Goal: Transaction & Acquisition: Purchase product/service

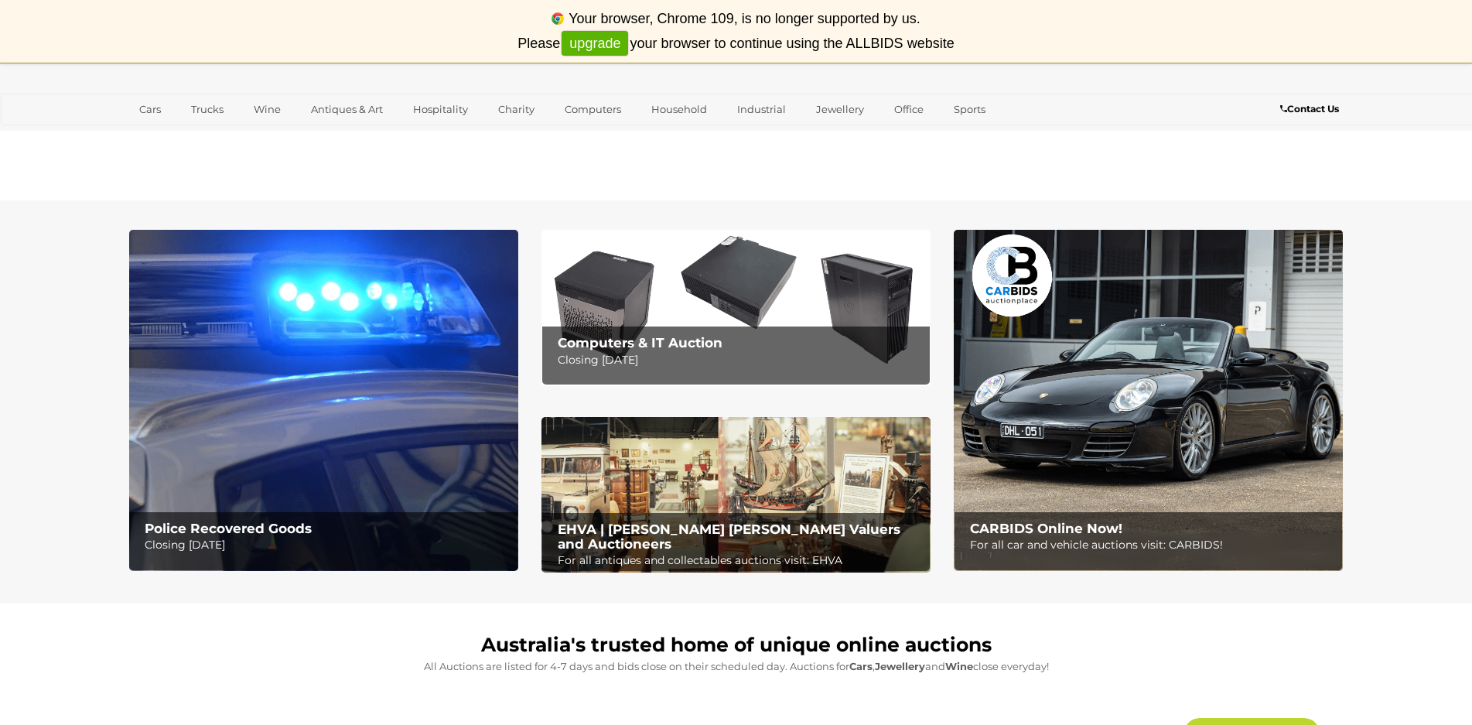
click at [1028, 34] on div "Your browser, Chrome 109, is no longer supported by us. Please upgrade your bro…" at bounding box center [736, 31] width 1472 height 63
click at [733, 37] on div "Your browser, Chrome 109, is no longer supported by us. Please upgrade your bro…" at bounding box center [736, 31] width 1472 height 63
drag, startPoint x: 745, startPoint y: 36, endPoint x: 780, endPoint y: 35, distance: 34.8
click at [746, 36] on div "Your browser, Chrome 109, is no longer supported by us. Please upgrade your bro…" at bounding box center [736, 31] width 1472 height 63
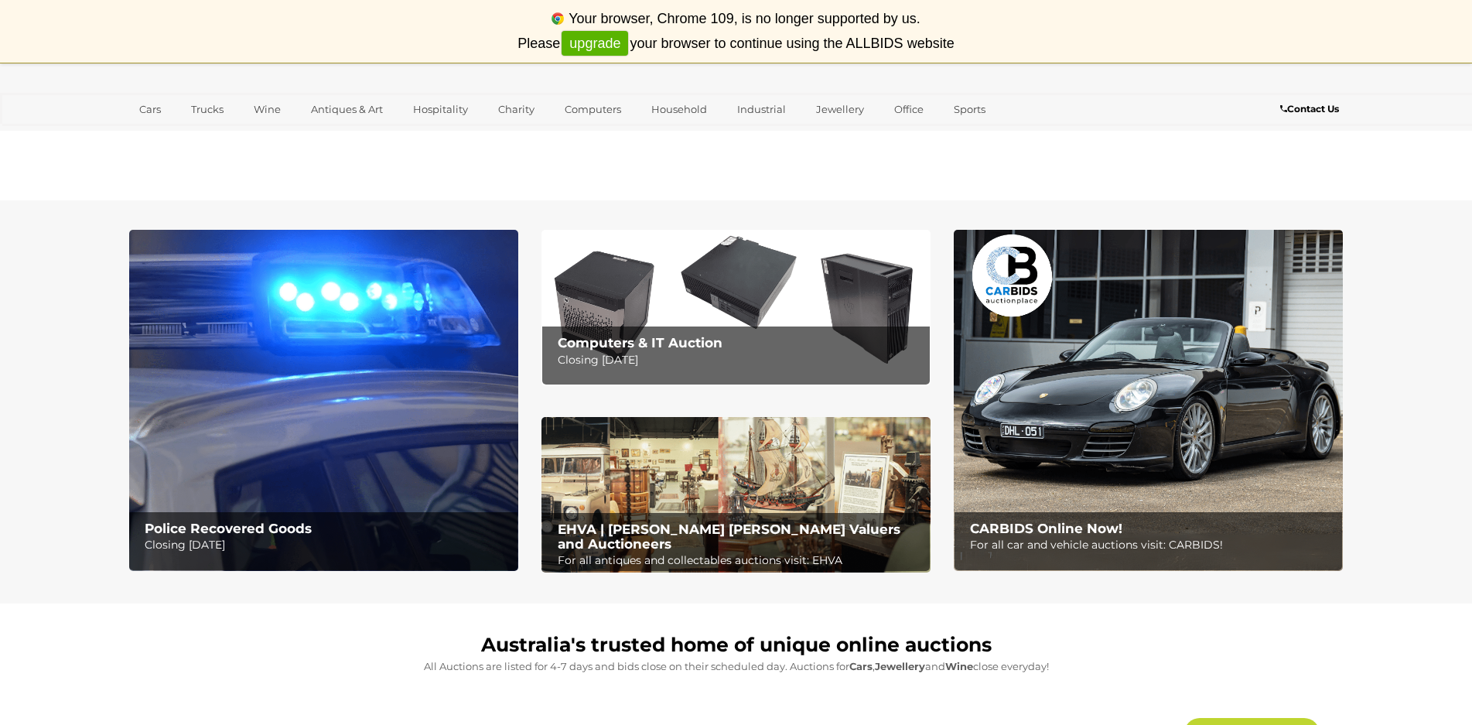
drag, startPoint x: 786, startPoint y: 35, endPoint x: 832, endPoint y: 35, distance: 46.4
click at [798, 36] on div "Your browser, Chrome 109, is no longer supported by us. Please upgrade your bro…" at bounding box center [736, 31] width 1472 height 63
drag, startPoint x: 832, startPoint y: 35, endPoint x: 865, endPoint y: 30, distance: 32.8
click at [836, 33] on div "Your browser, Chrome 109, is no longer supported by us. Please upgrade your bro…" at bounding box center [736, 31] width 1472 height 63
drag, startPoint x: 865, startPoint y: 30, endPoint x: 878, endPoint y: 31, distance: 13.2
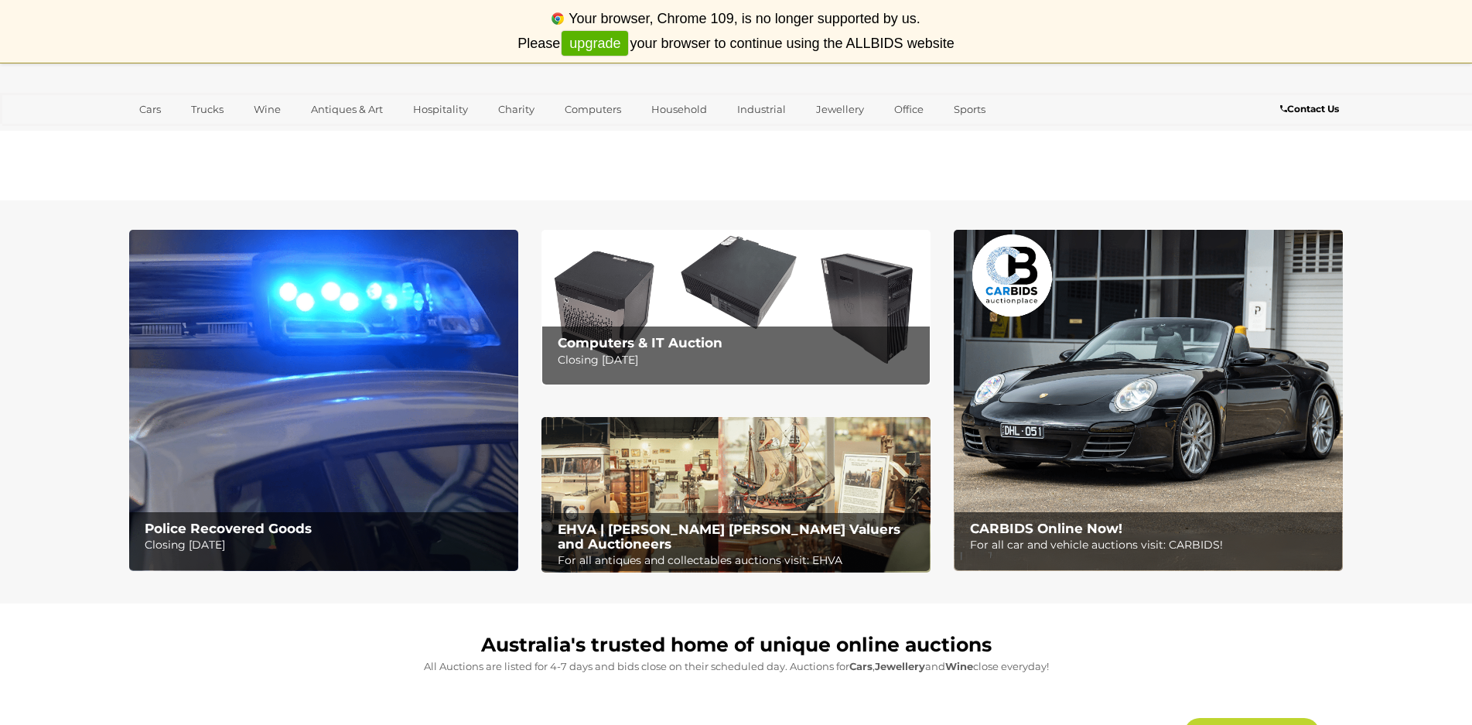
click at [870, 31] on div "Your browser, Chrome 109, is no longer supported by us. Please upgrade your bro…" at bounding box center [736, 31] width 1472 height 63
drag, startPoint x: 889, startPoint y: 31, endPoint x: 910, endPoint y: 30, distance: 20.9
click at [890, 31] on div "Your browser, Chrome 109, is no longer supported by us. Please upgrade your bro…" at bounding box center [736, 31] width 1472 height 63
click at [1017, 36] on div "Your browser, Chrome 109, is no longer supported by us. Please upgrade your bro…" at bounding box center [736, 31] width 1472 height 63
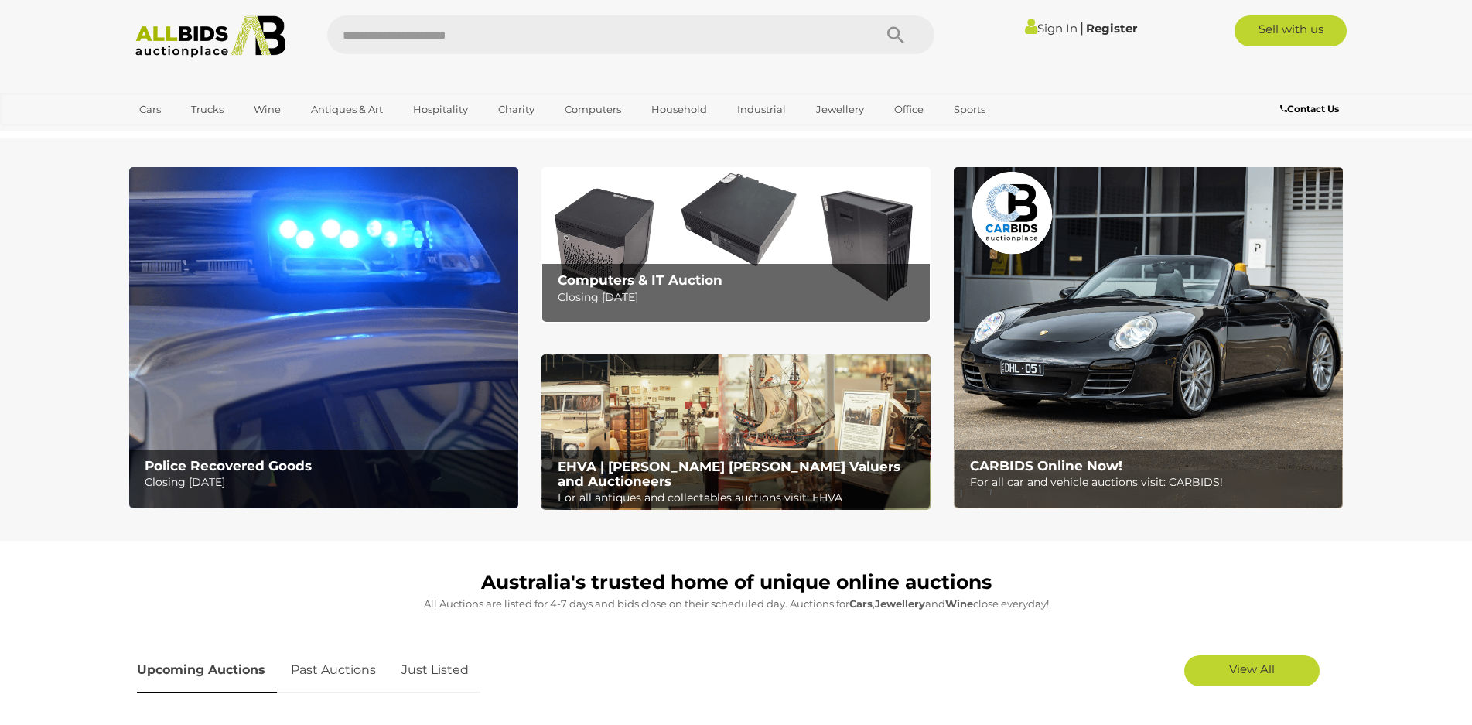
click at [1045, 31] on link "Sign In" at bounding box center [1051, 28] width 53 height 15
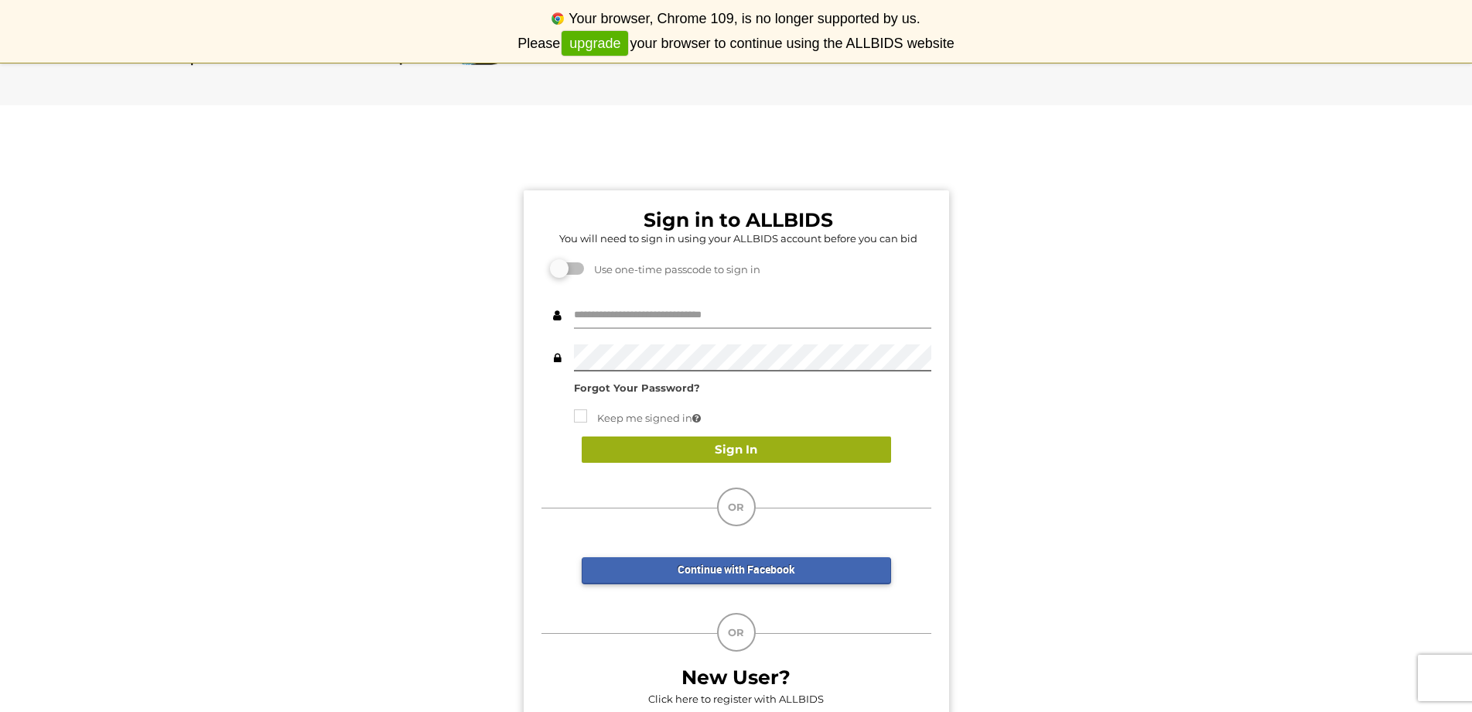
type input "*****"
click at [731, 450] on button "Sign In" at bounding box center [736, 449] width 309 height 27
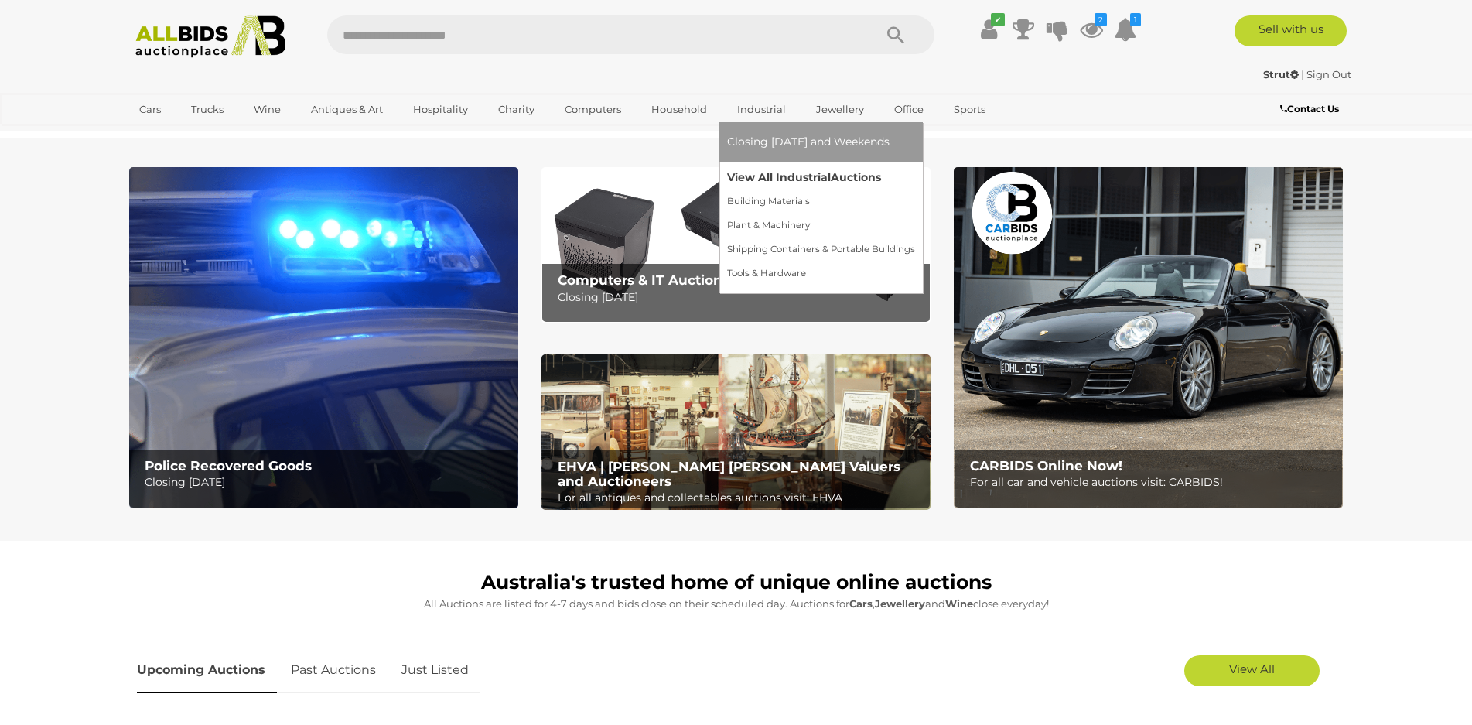
click at [782, 179] on link "View All Industrial Auctions" at bounding box center [821, 178] width 188 height 24
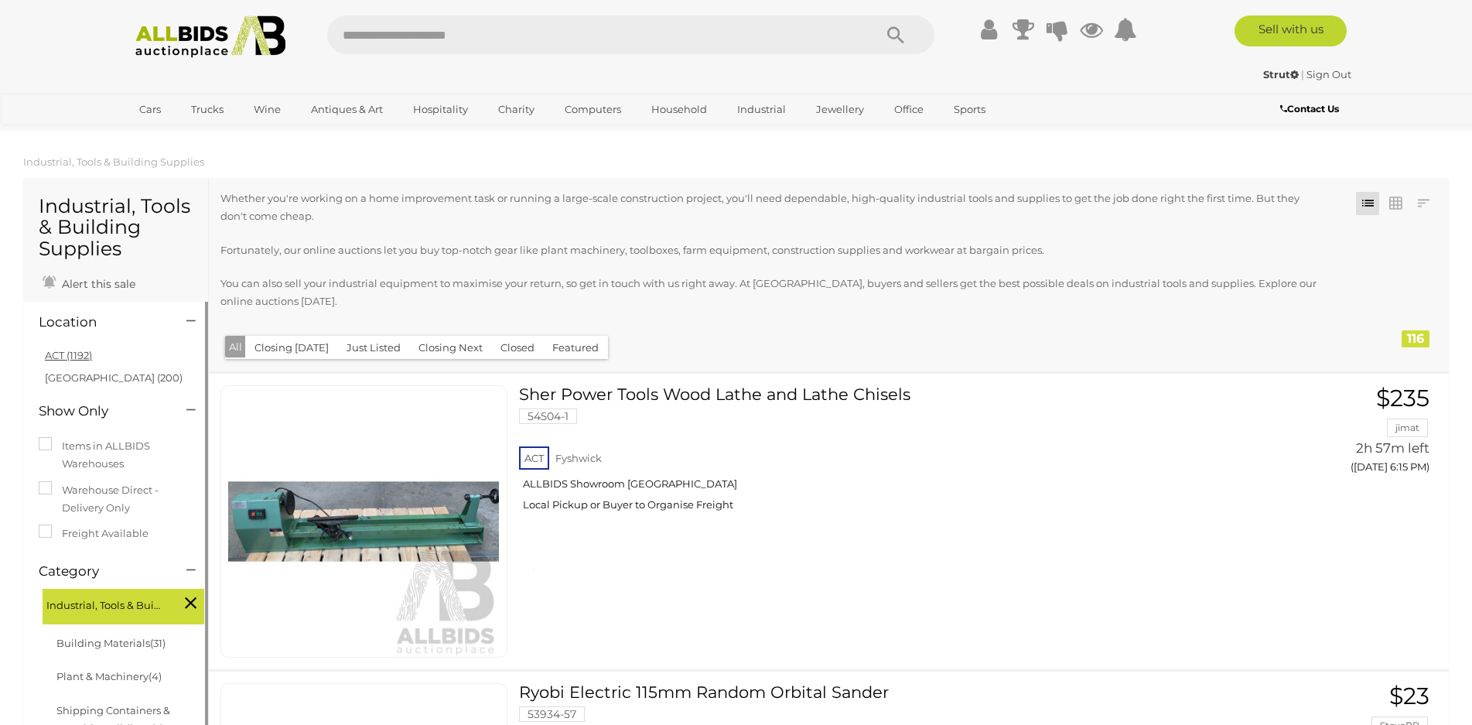
click at [69, 352] on link "ACT (1192)" at bounding box center [68, 355] width 47 height 12
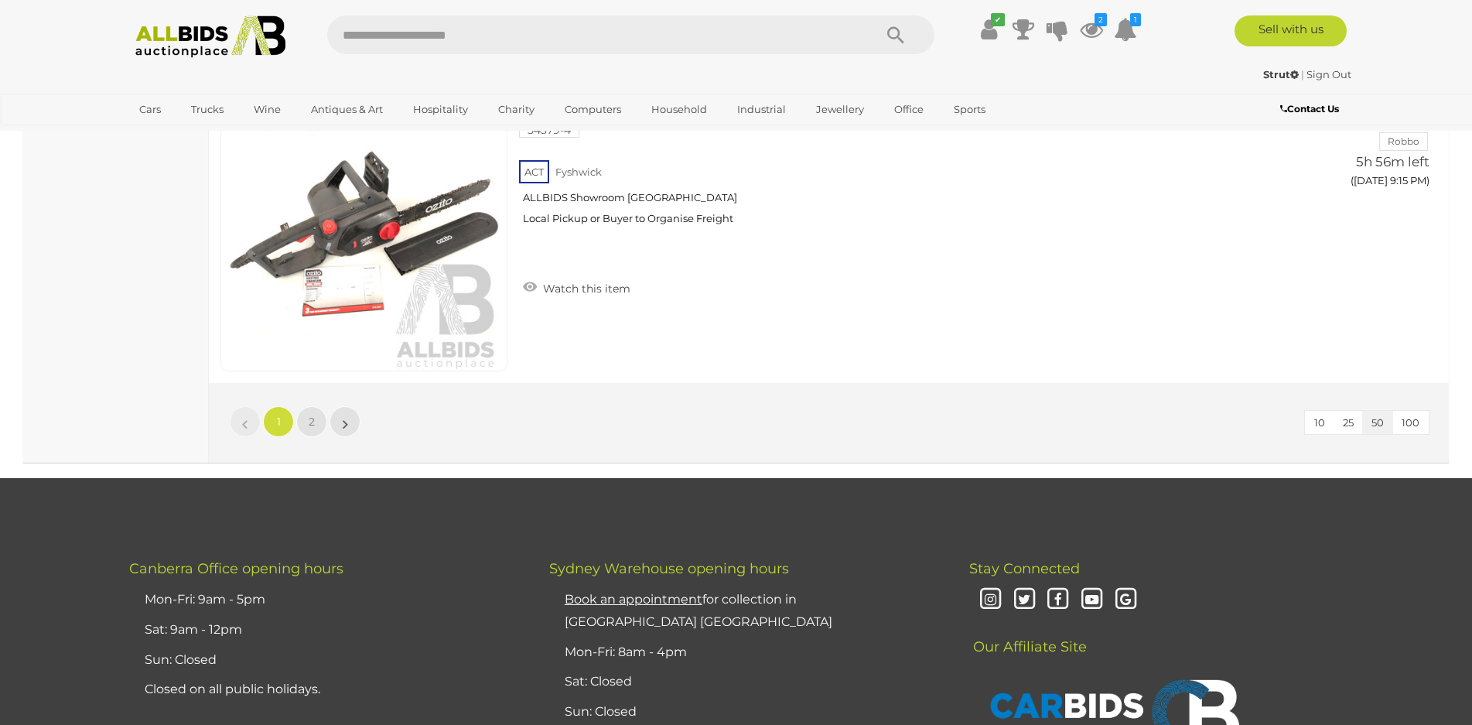
scroll to position [14931, 0]
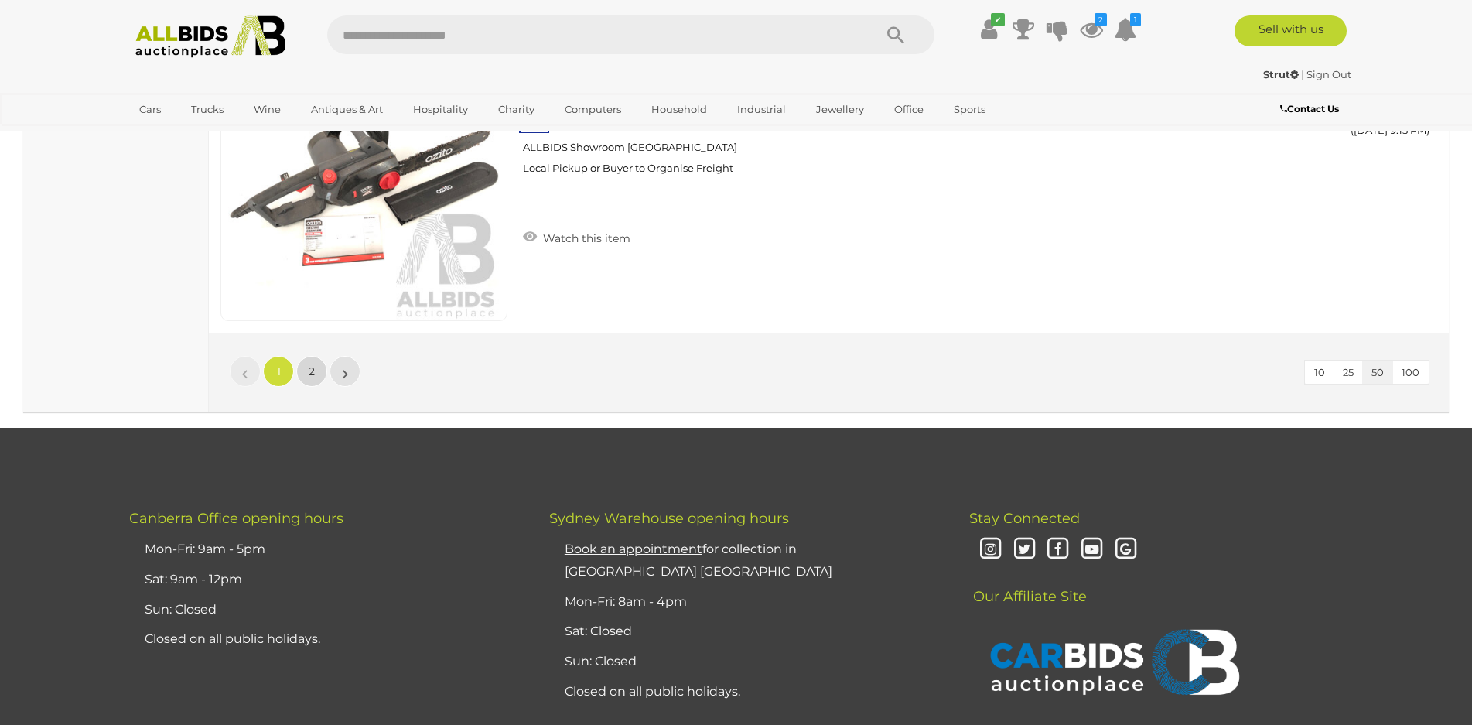
click at [318, 372] on link "2" at bounding box center [311, 371] width 31 height 31
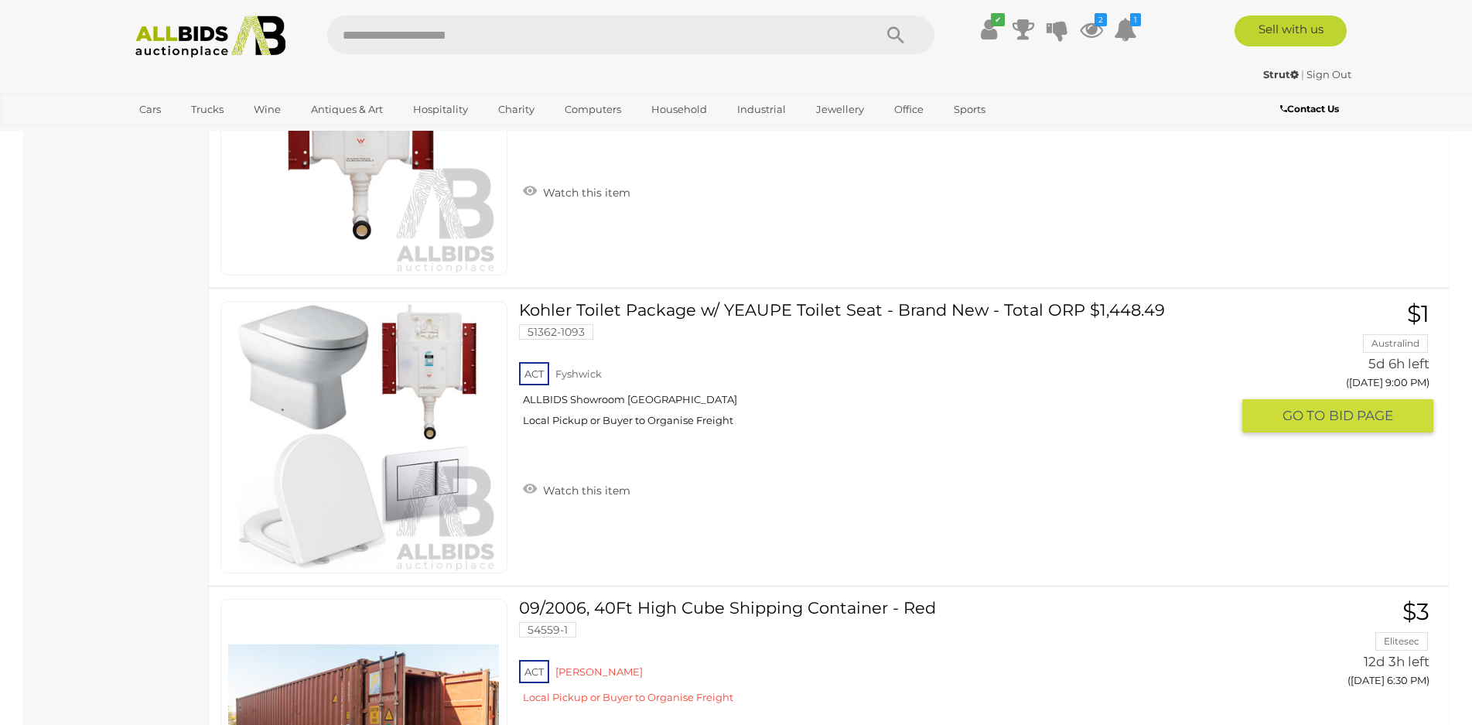
scroll to position [8261, 0]
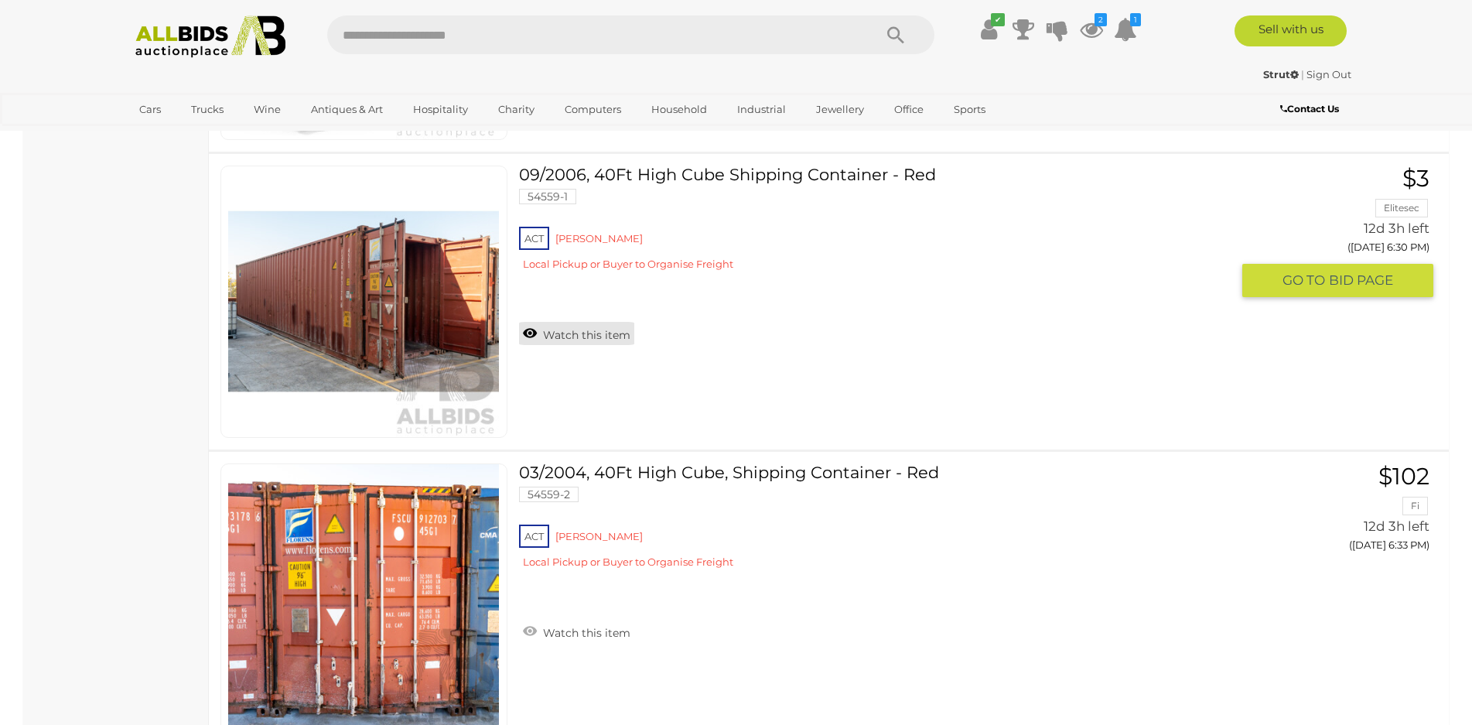
click at [569, 336] on link "Watch this item" at bounding box center [576, 333] width 115 height 23
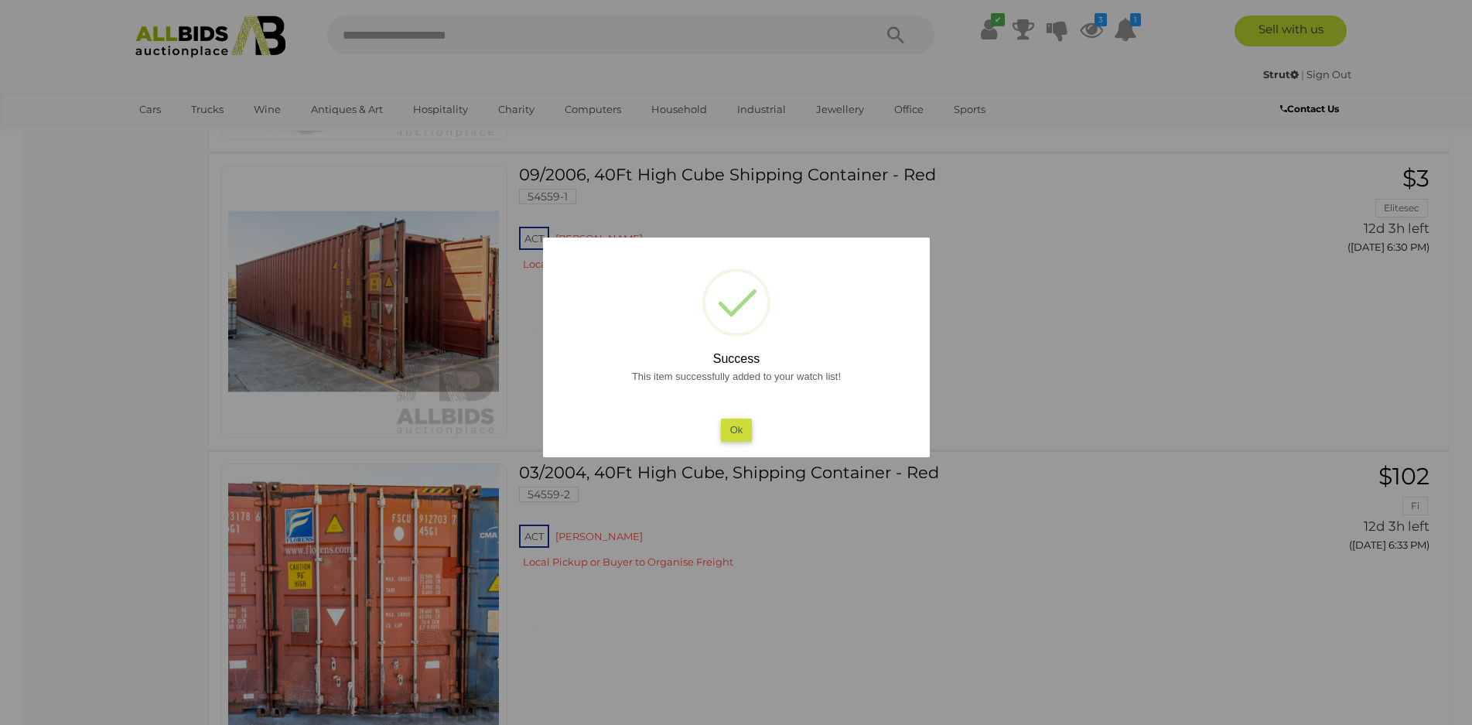
click at [737, 430] on button "Ok" at bounding box center [736, 430] width 32 height 22
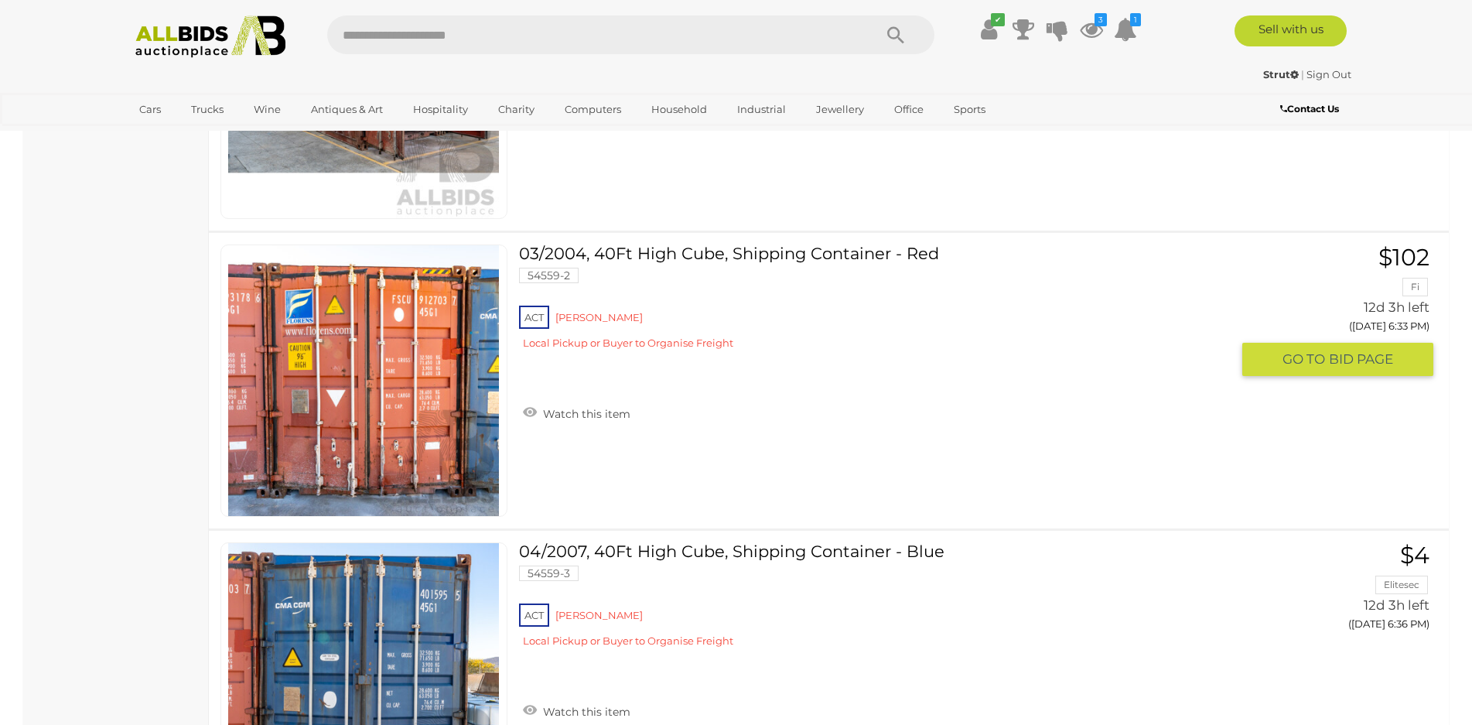
scroll to position [8494, 0]
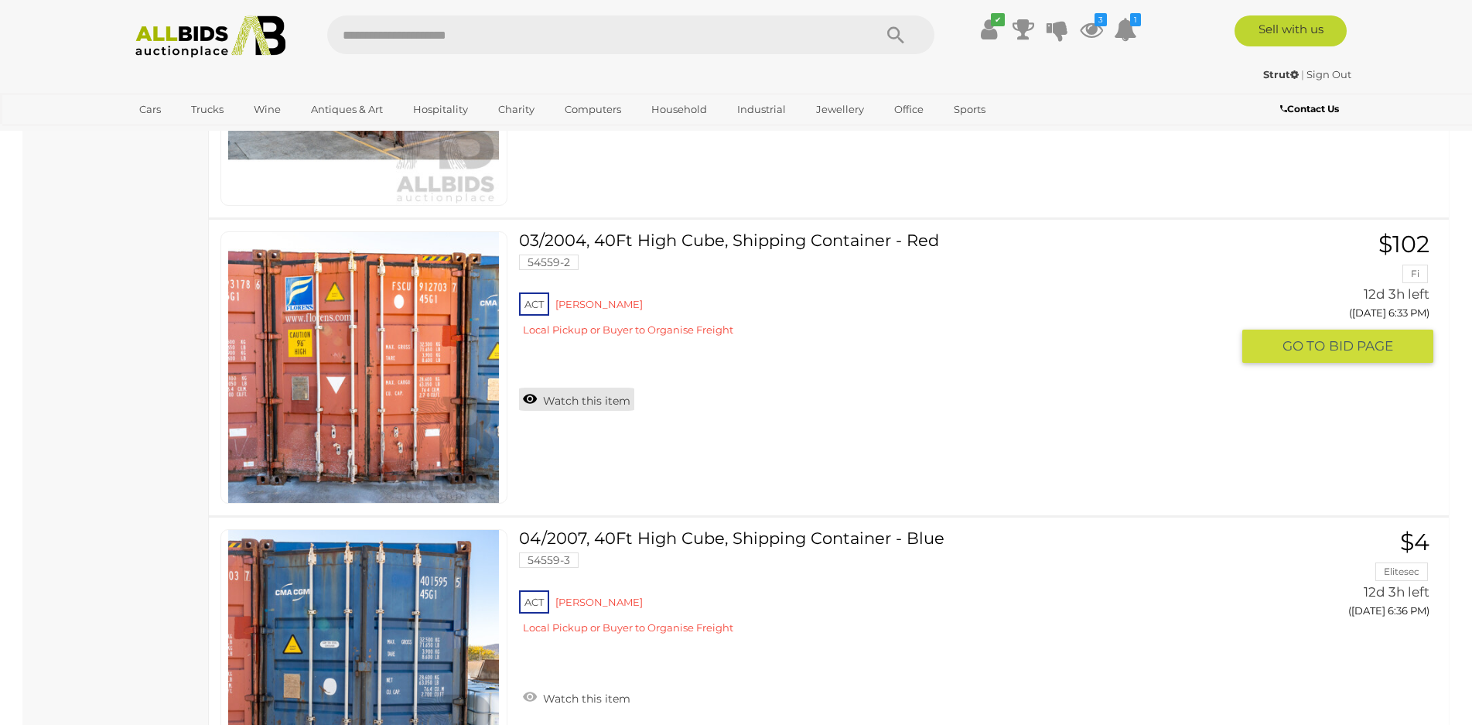
click at [607, 401] on link "Watch this item" at bounding box center [576, 399] width 115 height 23
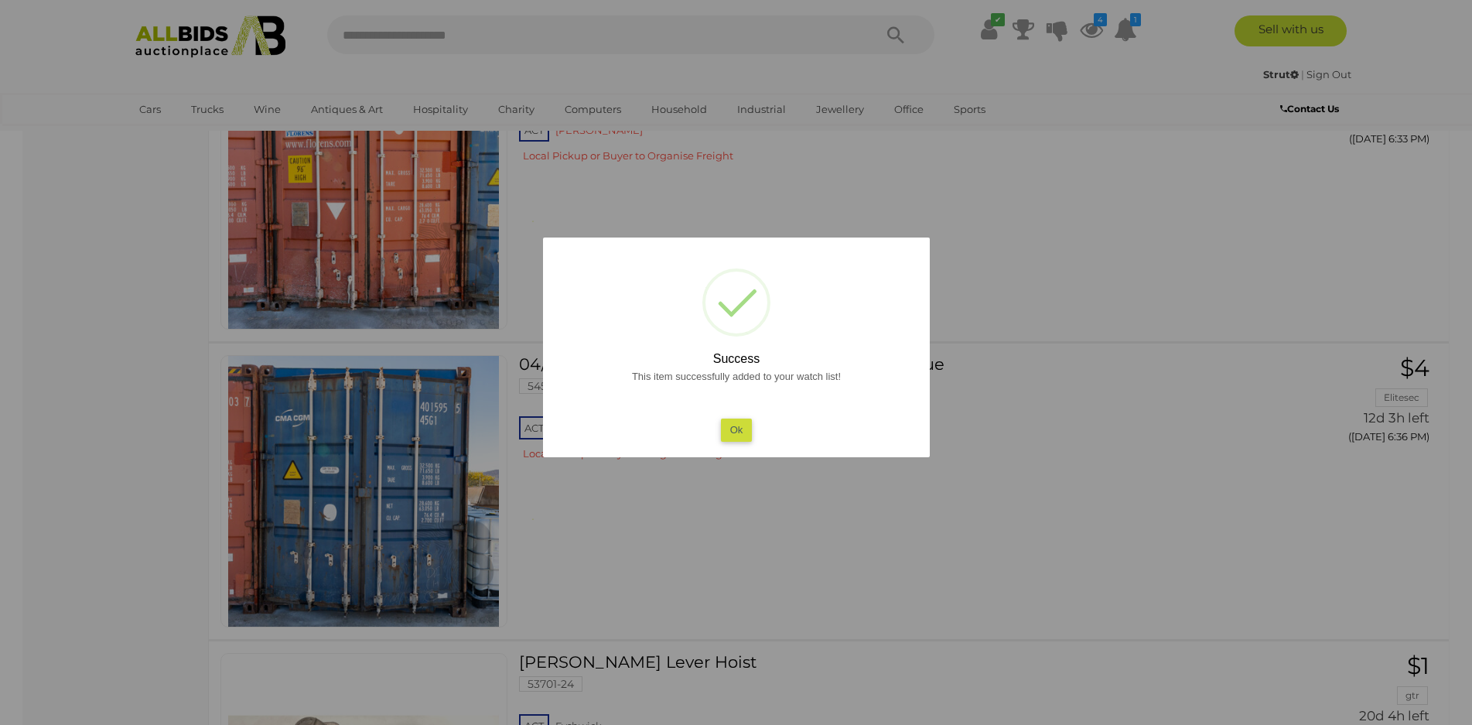
scroll to position [8880, 0]
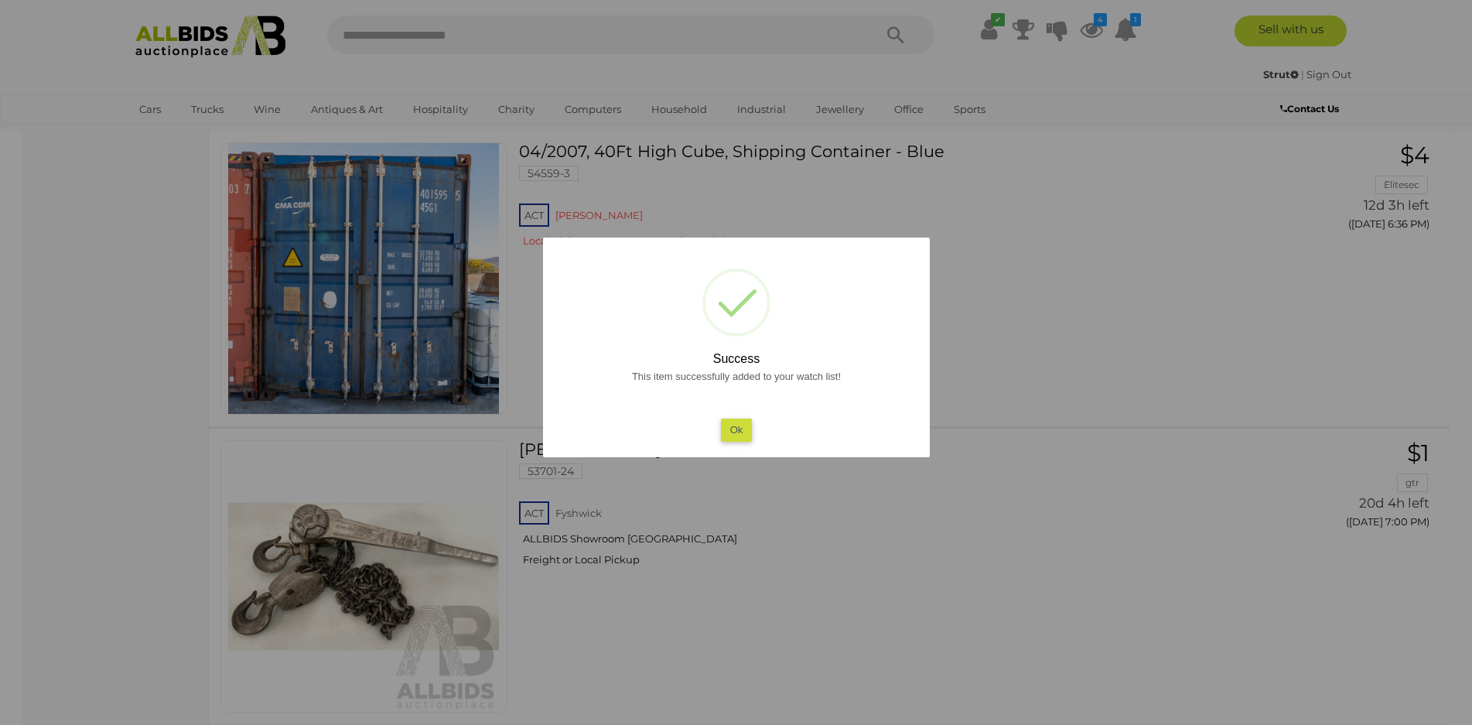
click at [755, 428] on div "This item successfully added to your watch list! Ok" at bounding box center [737, 404] width 356 height 74
click at [732, 429] on button "Ok" at bounding box center [736, 430] width 32 height 22
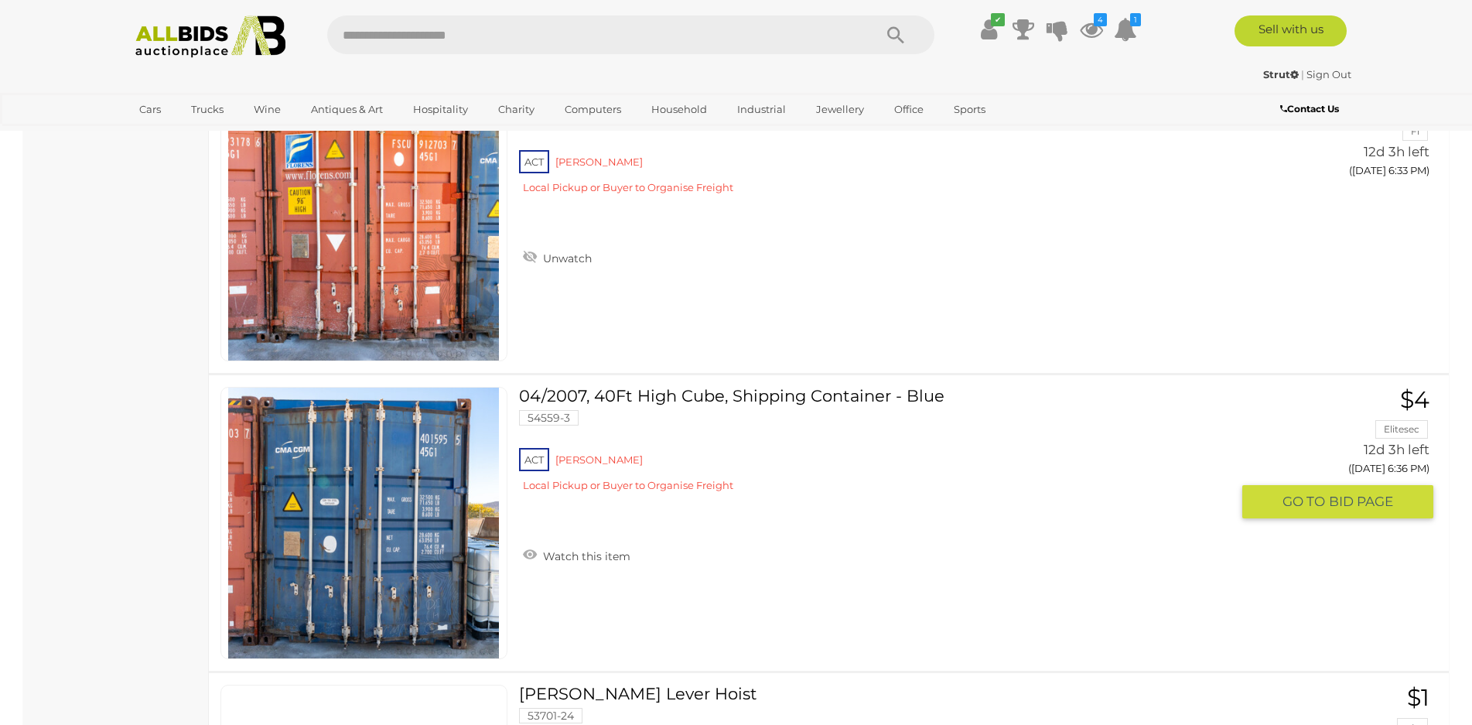
scroll to position [8648, 0]
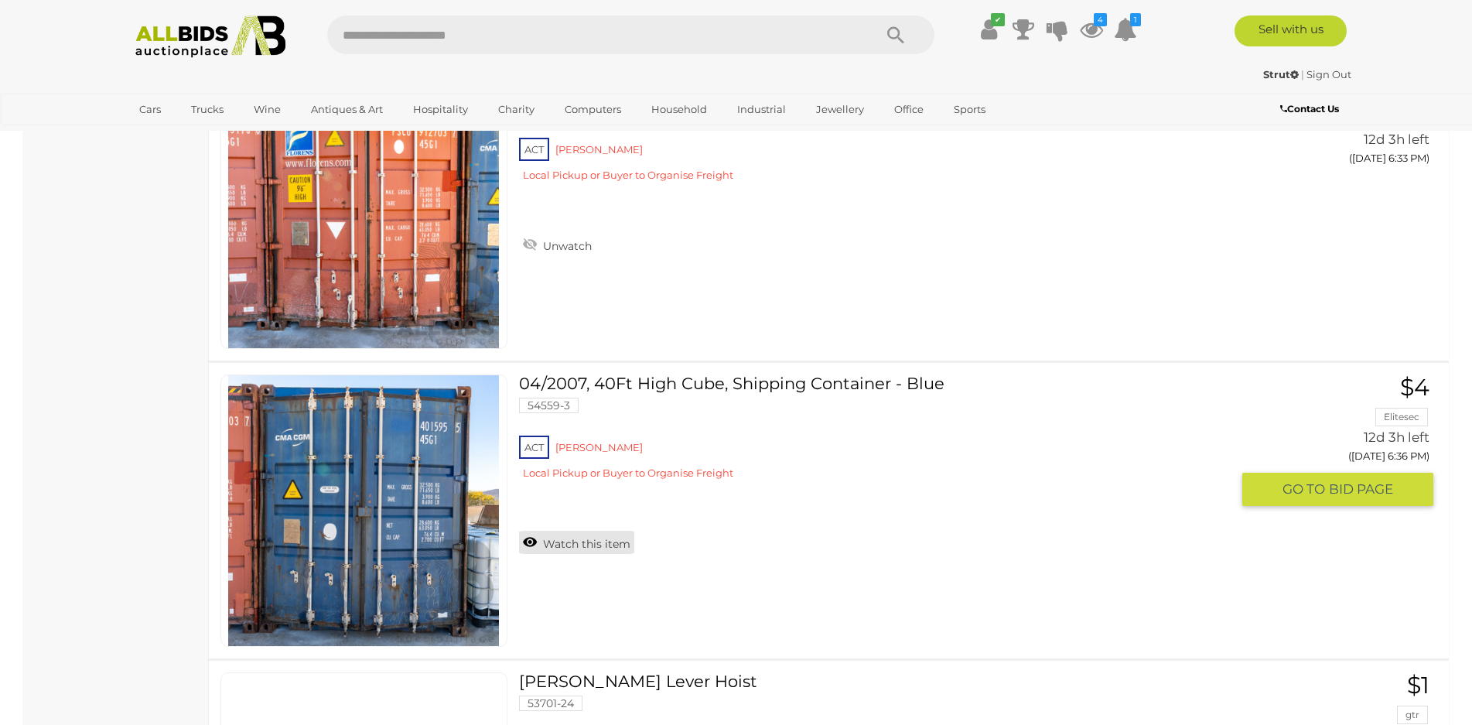
click at [613, 540] on link "Watch this item" at bounding box center [576, 542] width 115 height 23
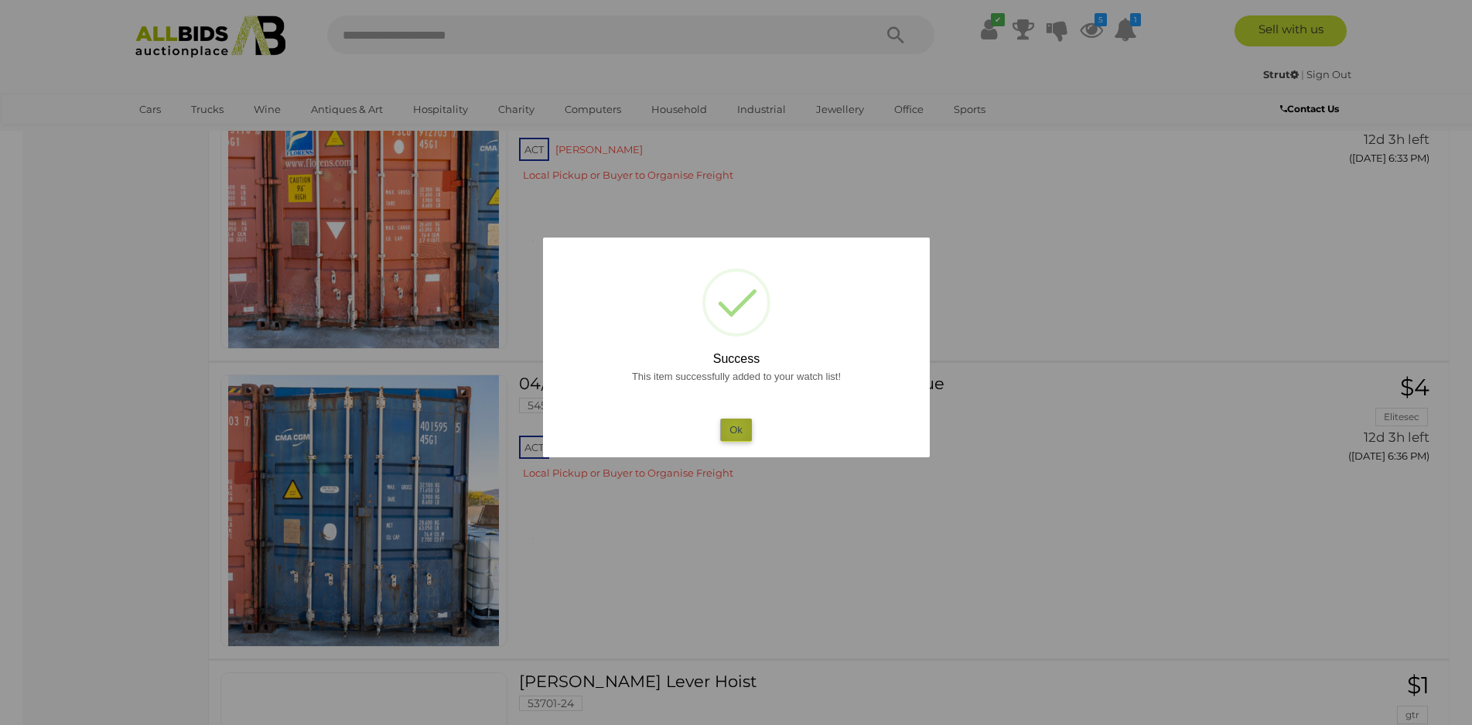
click at [735, 429] on button "Ok" at bounding box center [736, 430] width 32 height 22
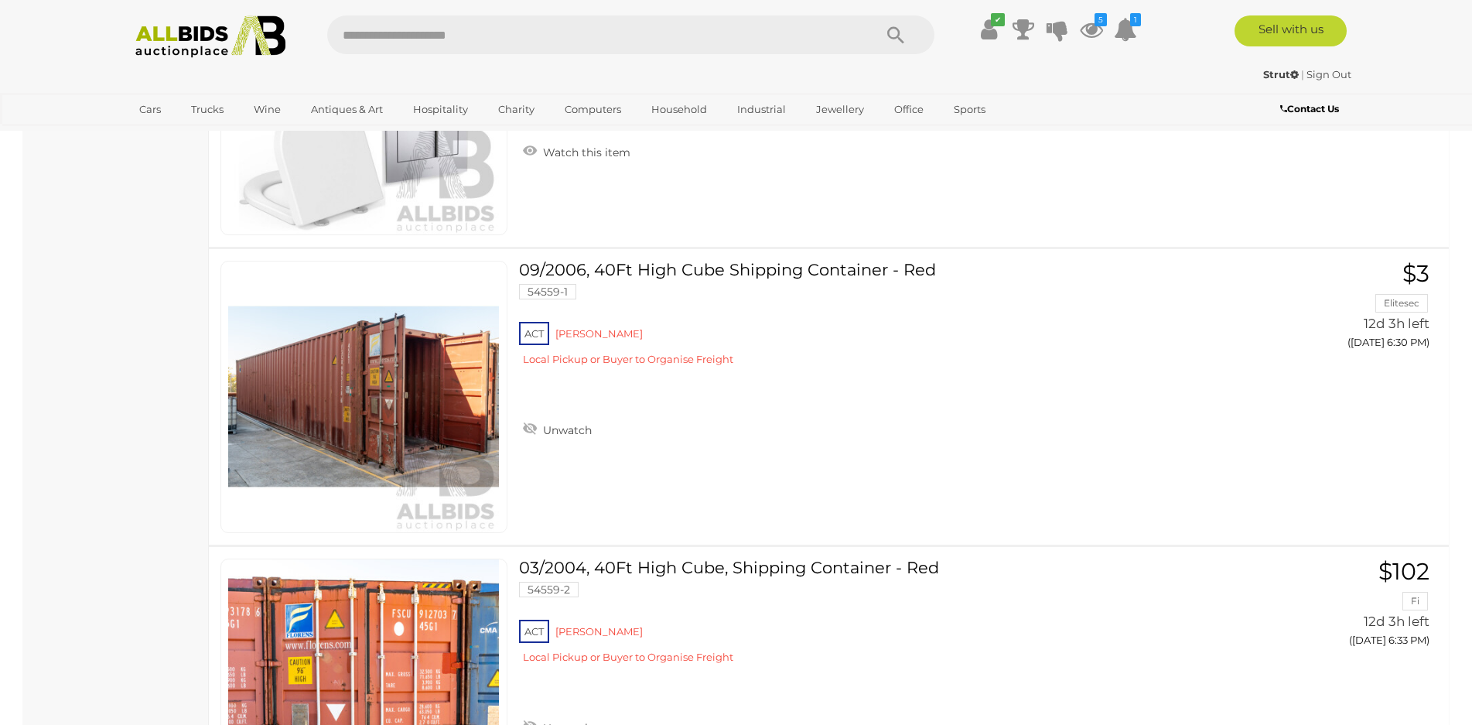
scroll to position [8107, 0]
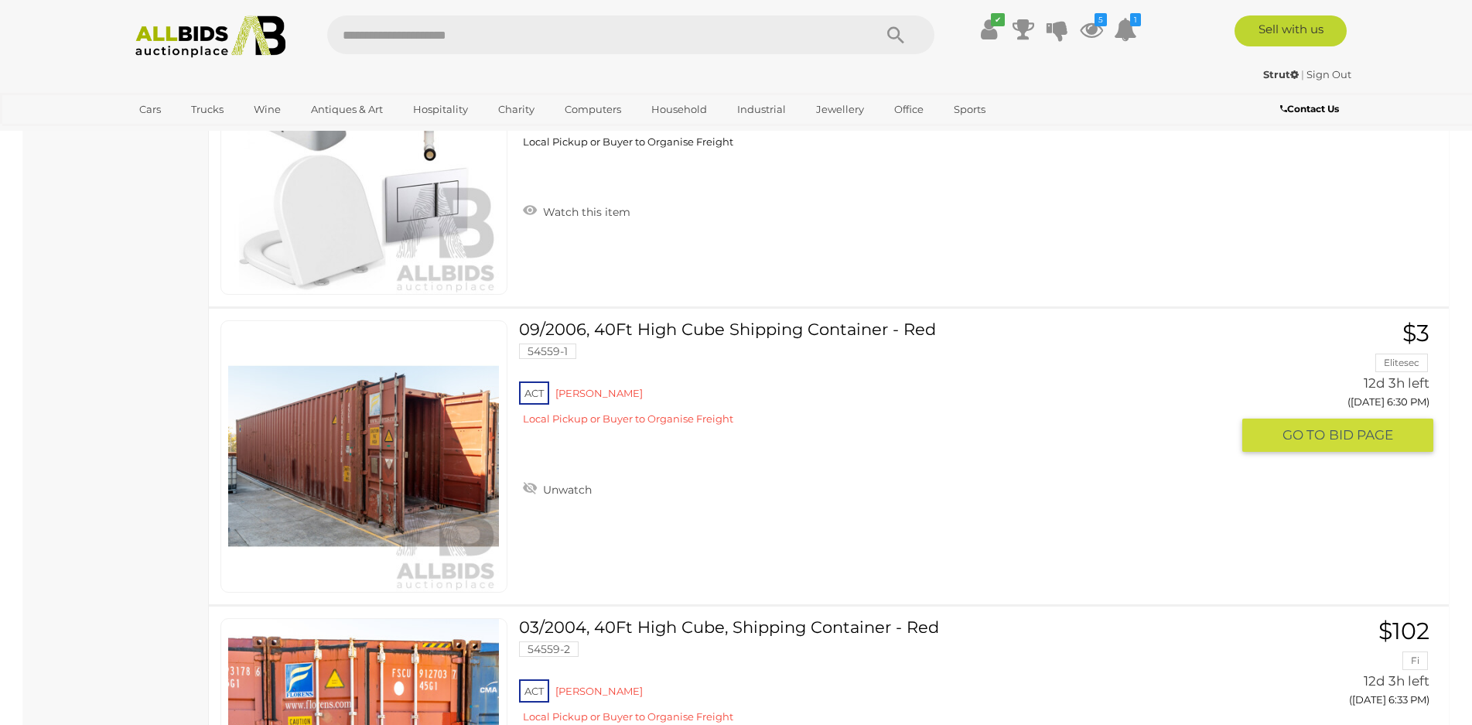
click at [759, 329] on link "09/2006, 40Ft High Cube Shipping Container - Red 54559-1 ACT Mitchell" at bounding box center [881, 379] width 700 height 118
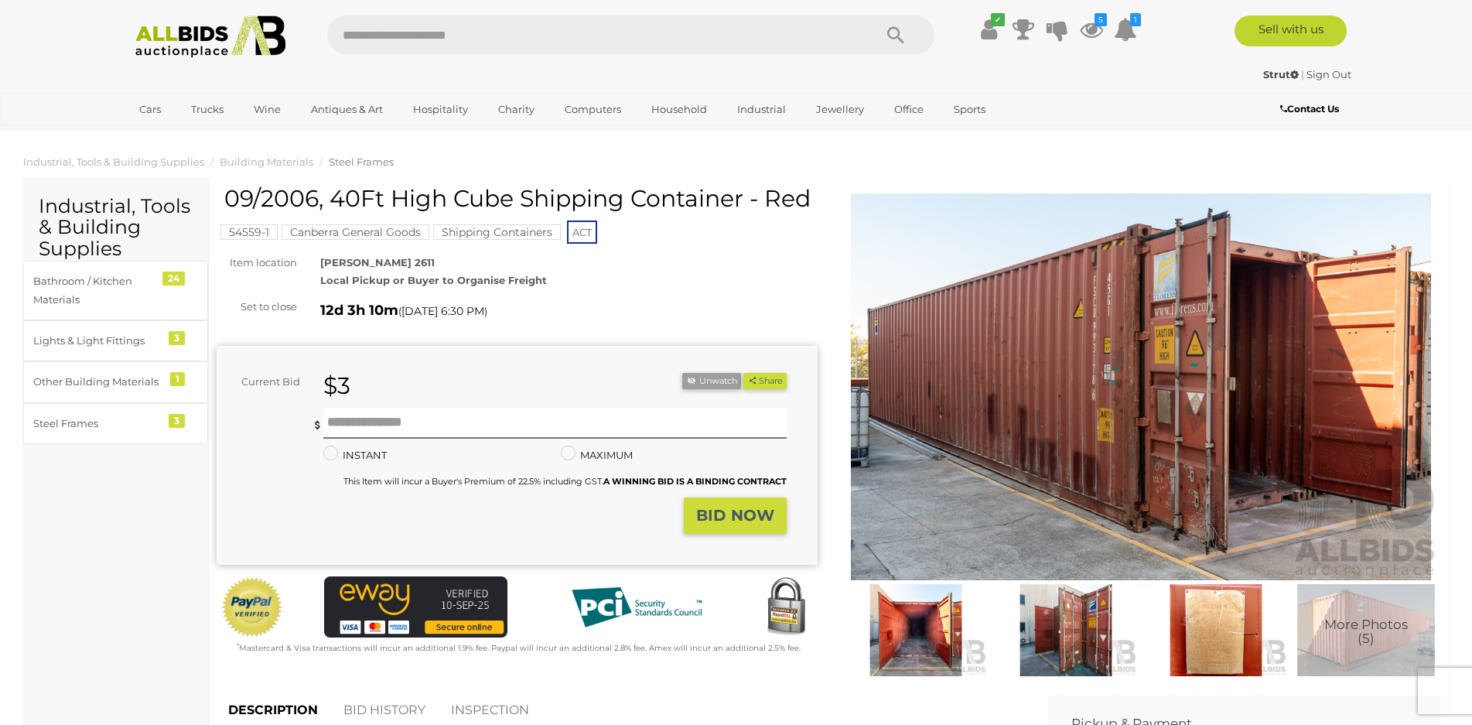
click at [1218, 408] on img at bounding box center [1141, 386] width 601 height 387
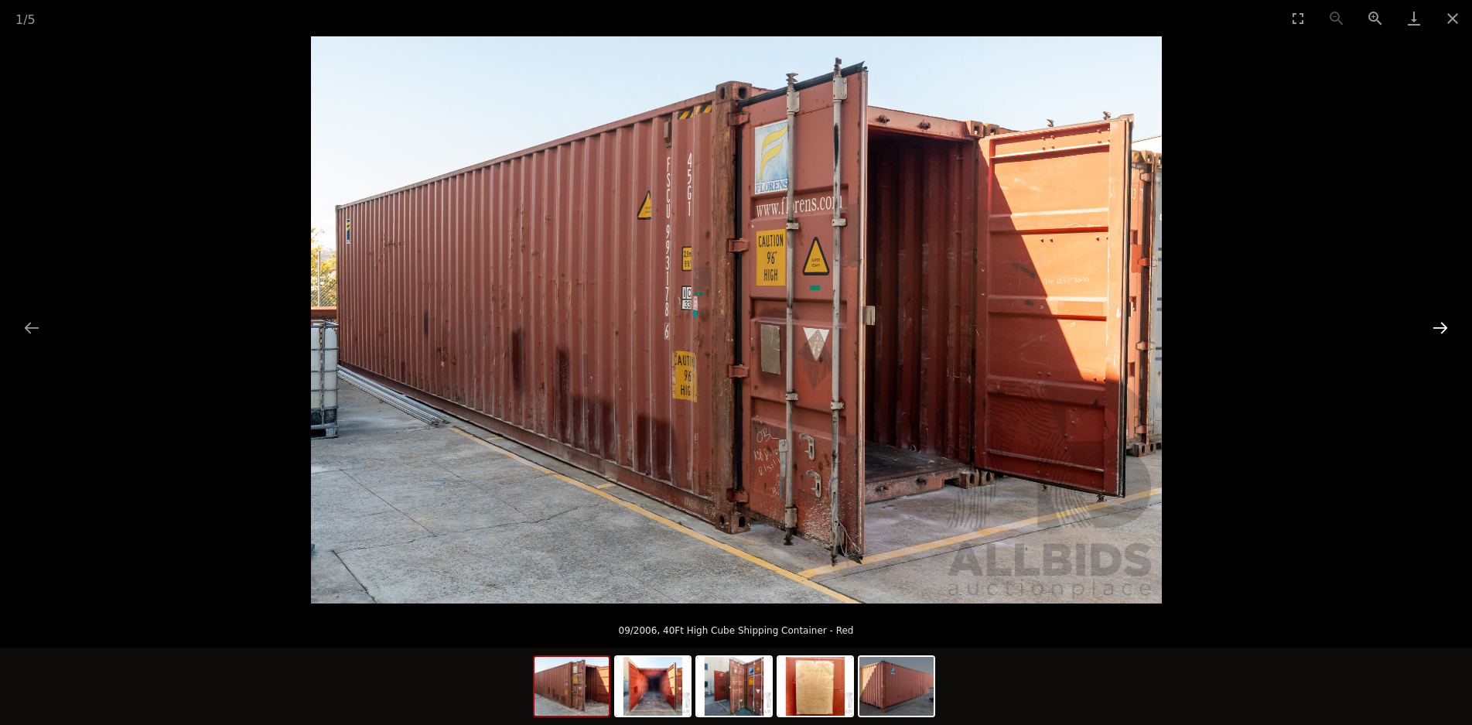
click at [1435, 325] on button "Next slide" at bounding box center [1440, 328] width 32 height 30
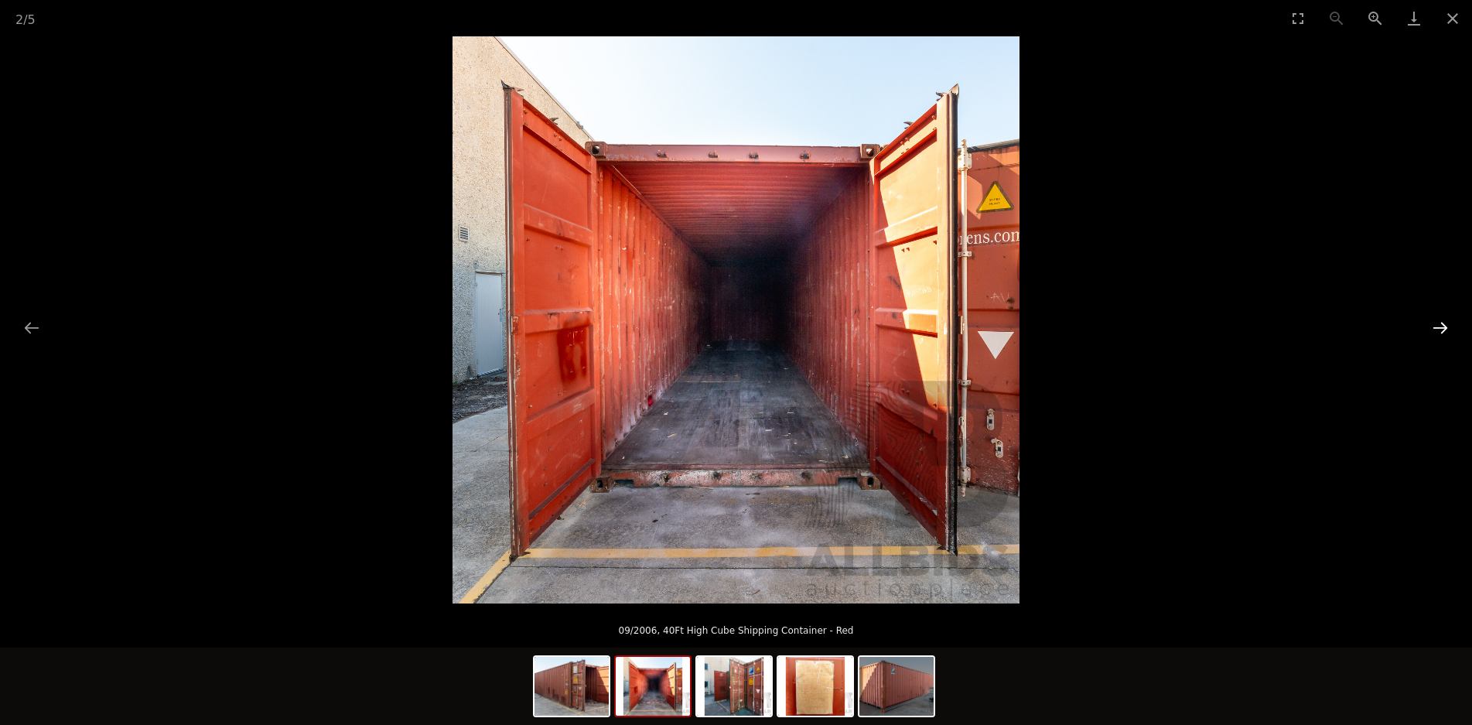
click at [1435, 326] on button "Next slide" at bounding box center [1440, 328] width 32 height 30
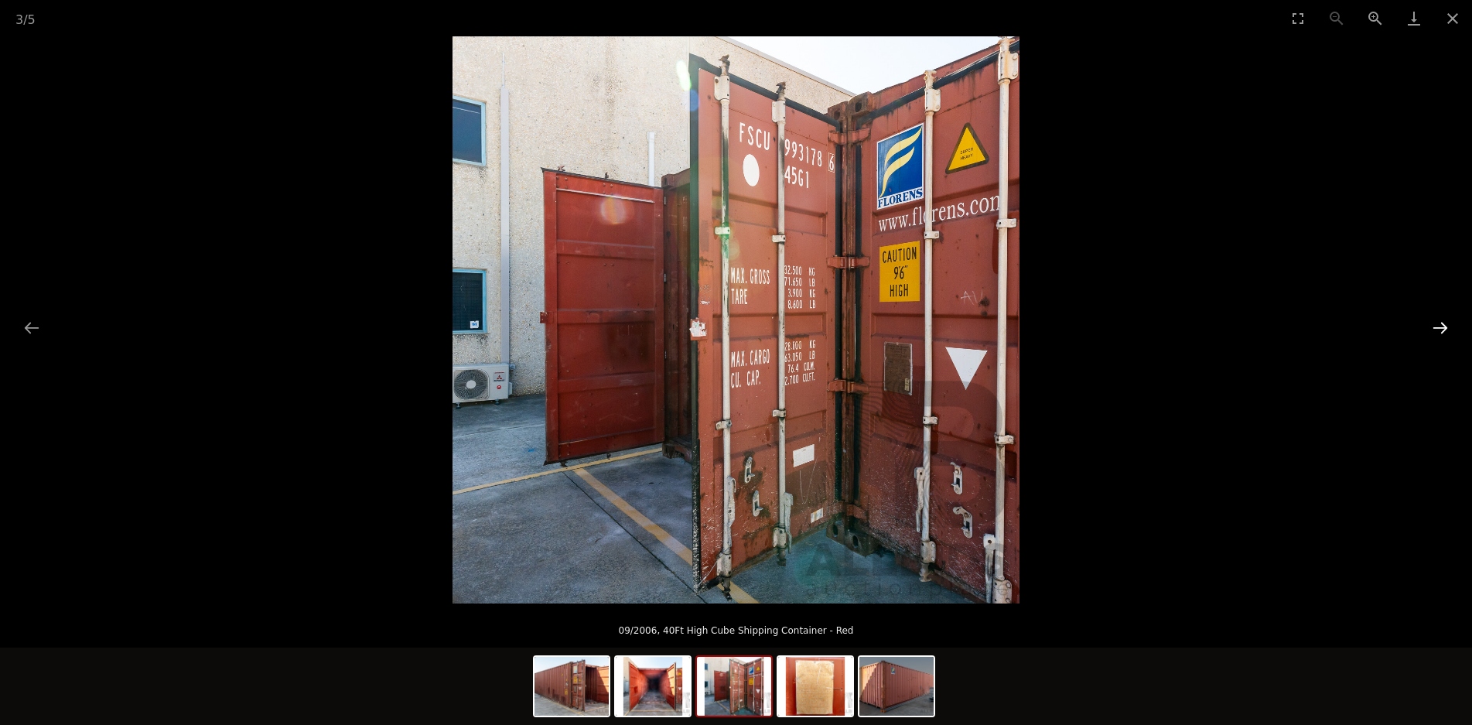
click at [1435, 326] on button "Next slide" at bounding box center [1440, 328] width 32 height 30
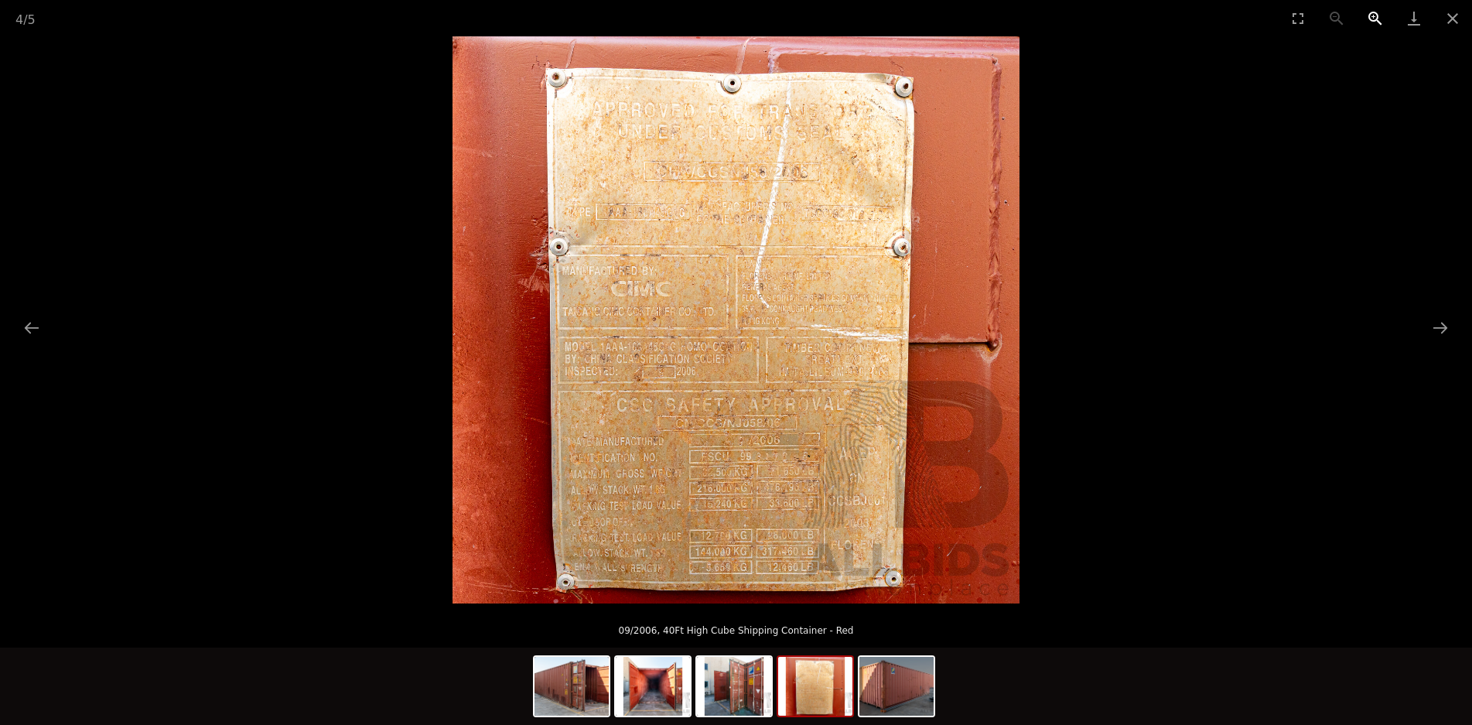
click at [1373, 17] on button "Zoom in" at bounding box center [1375, 18] width 39 height 36
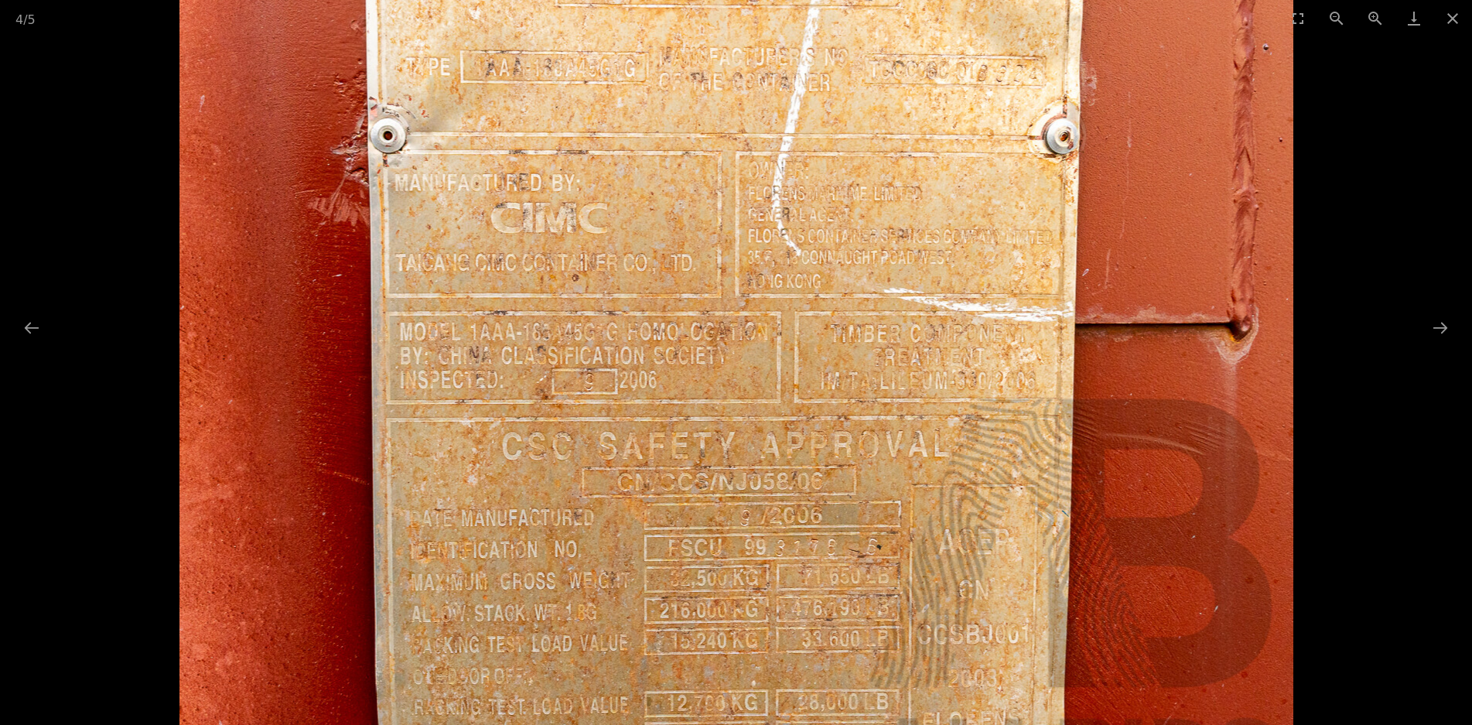
drag, startPoint x: 928, startPoint y: 255, endPoint x: 956, endPoint y: 221, distance: 43.9
click at [956, 221] on img at bounding box center [736, 279] width 1114 height 1114
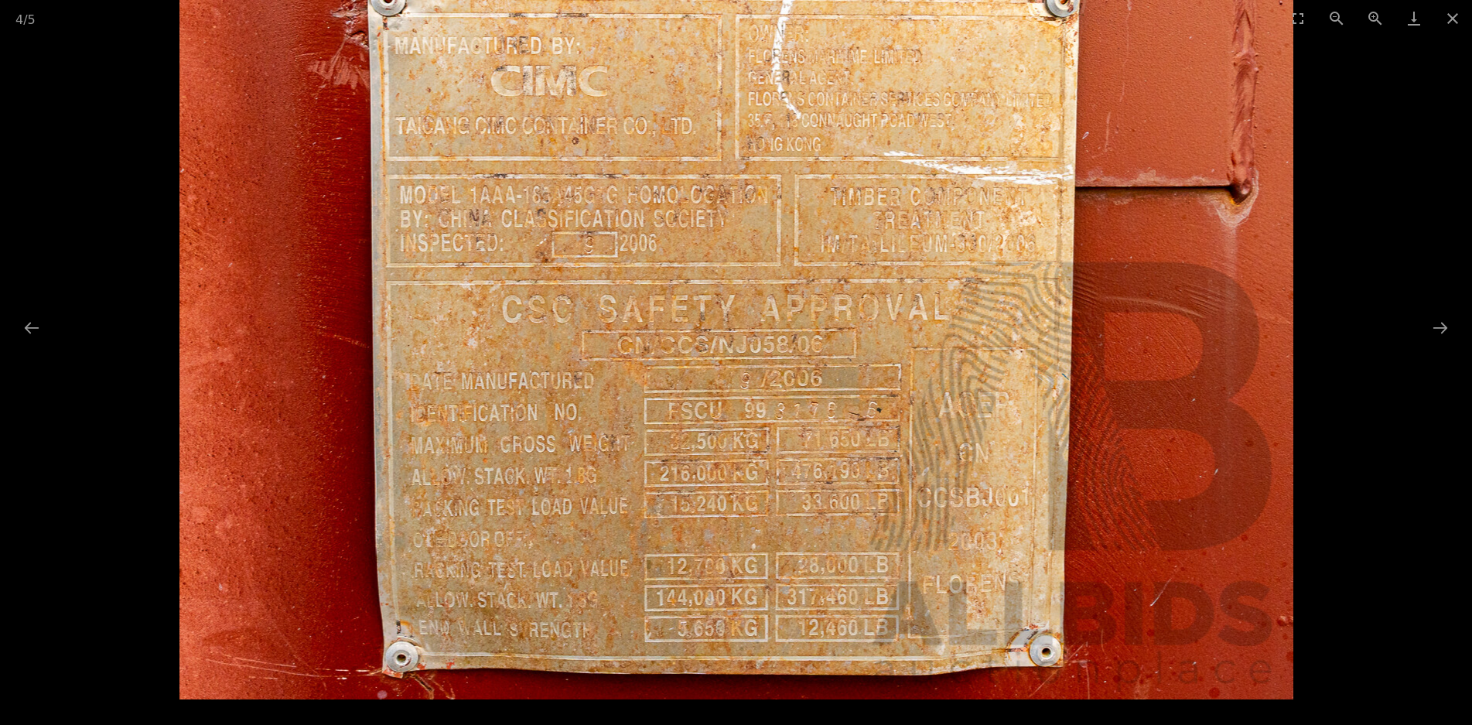
drag, startPoint x: 1041, startPoint y: 447, endPoint x: 1067, endPoint y: 199, distance: 249.6
click at [1067, 199] on img at bounding box center [736, 142] width 1114 height 1114
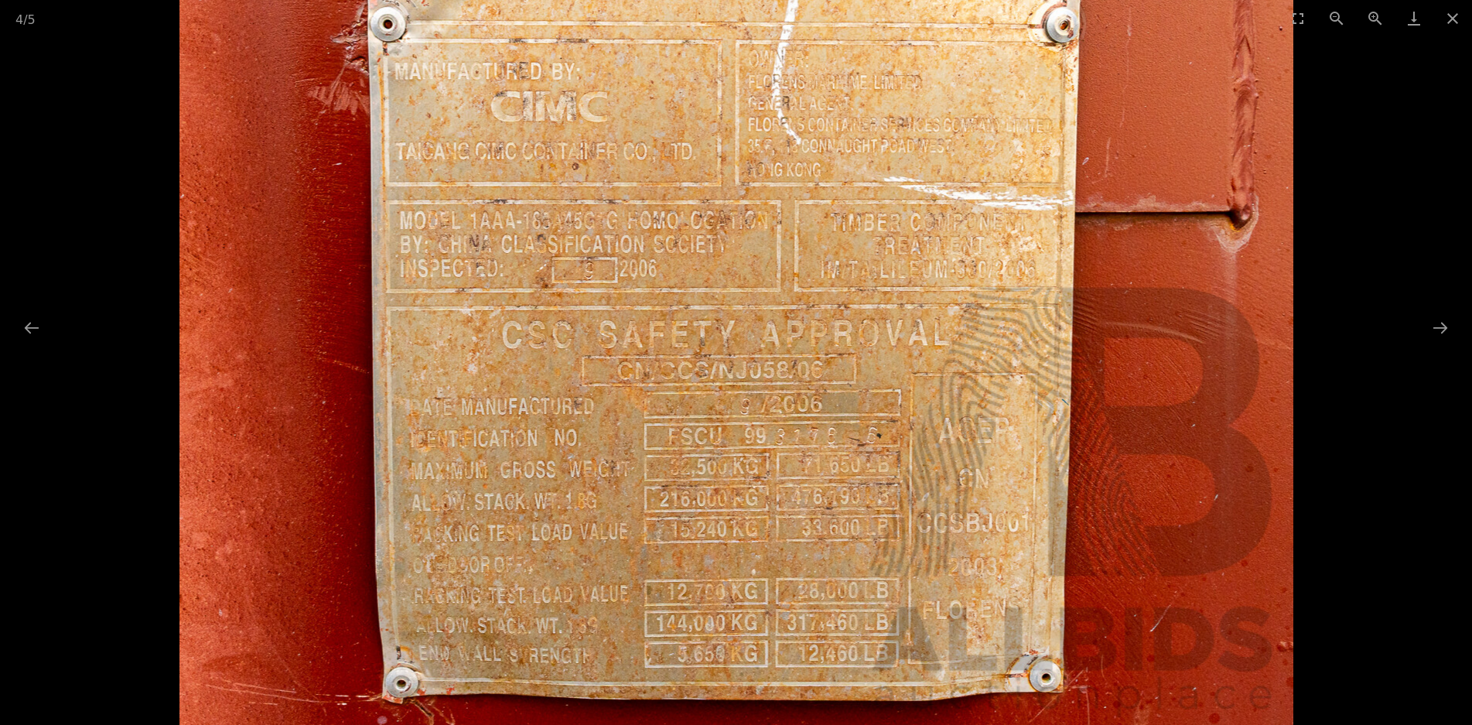
scroll to position [0, 0]
click at [1450, 12] on button "Close gallery" at bounding box center [1453, 18] width 39 height 36
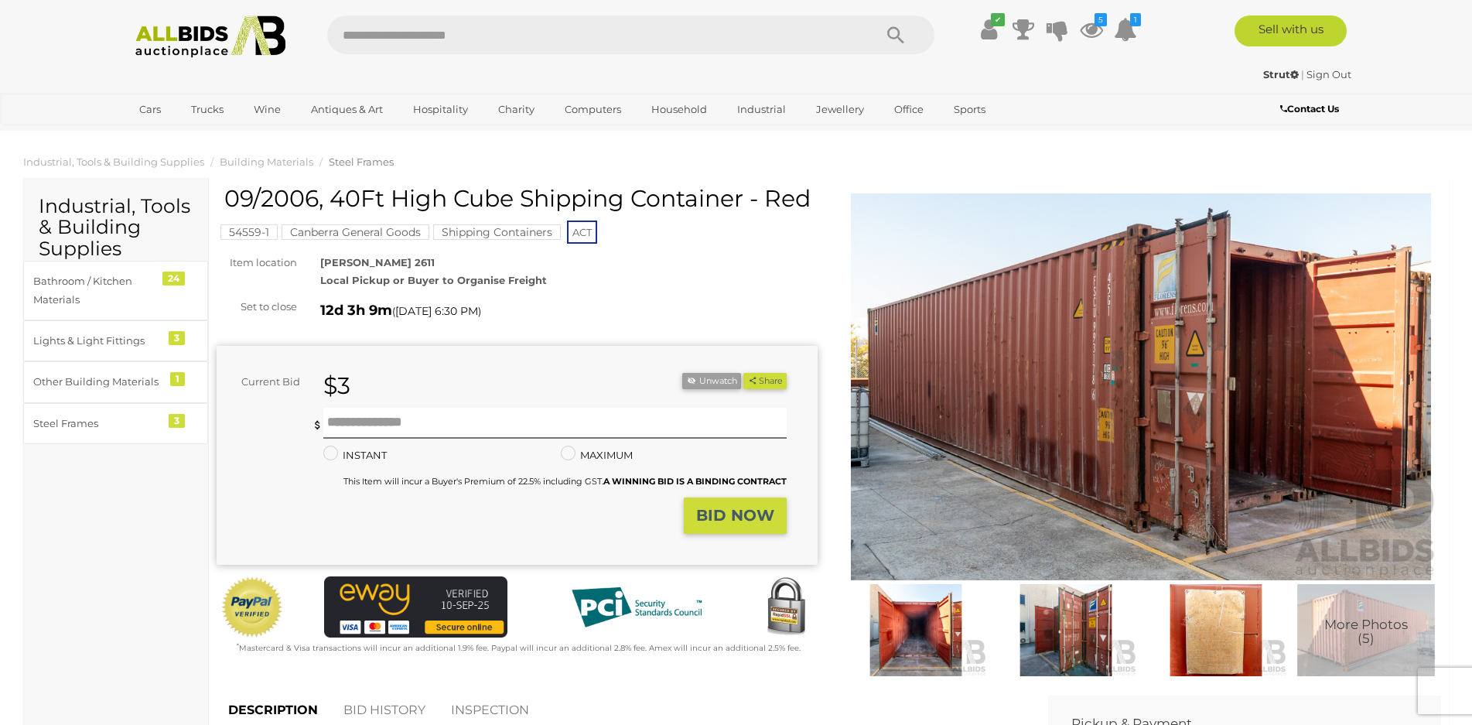
click at [1382, 620] on span "More Photos (5)" at bounding box center [1366, 631] width 84 height 29
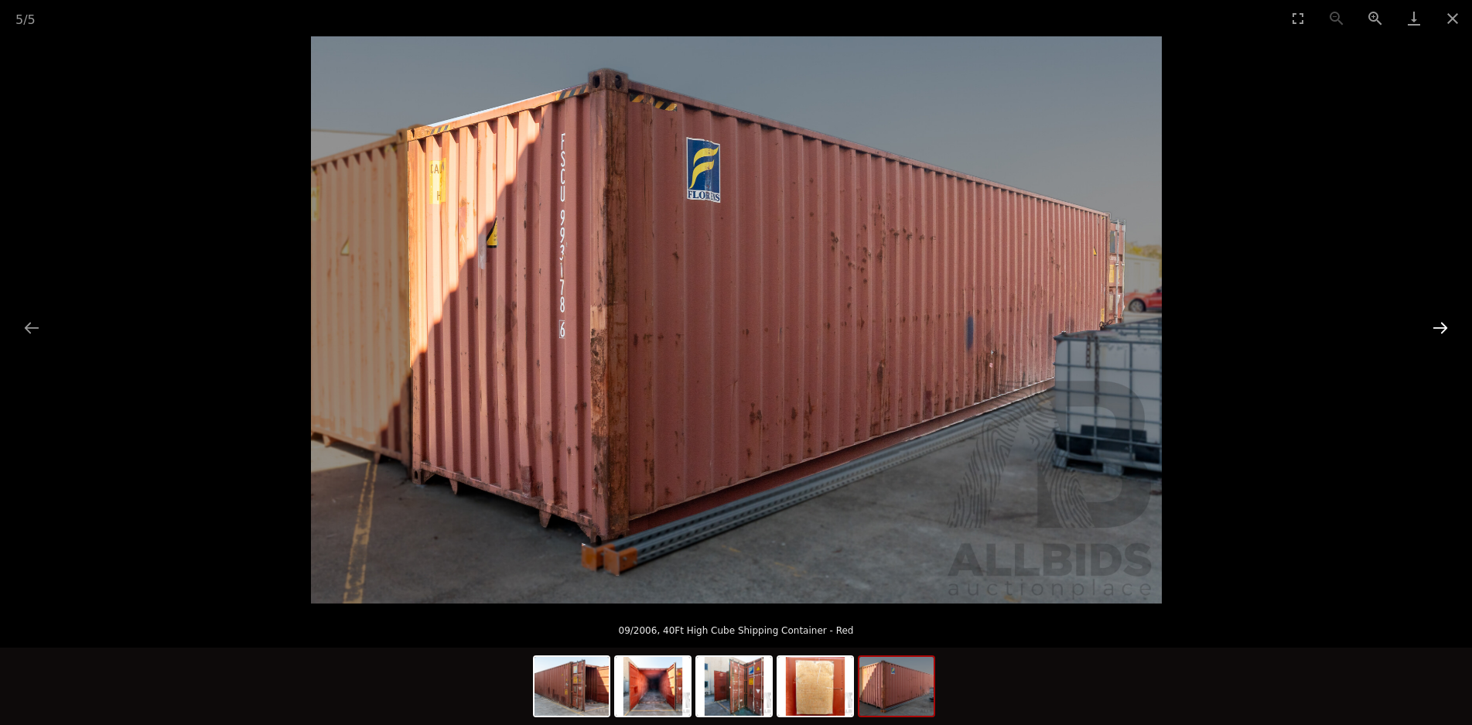
click at [1435, 326] on button "Next slide" at bounding box center [1440, 328] width 32 height 30
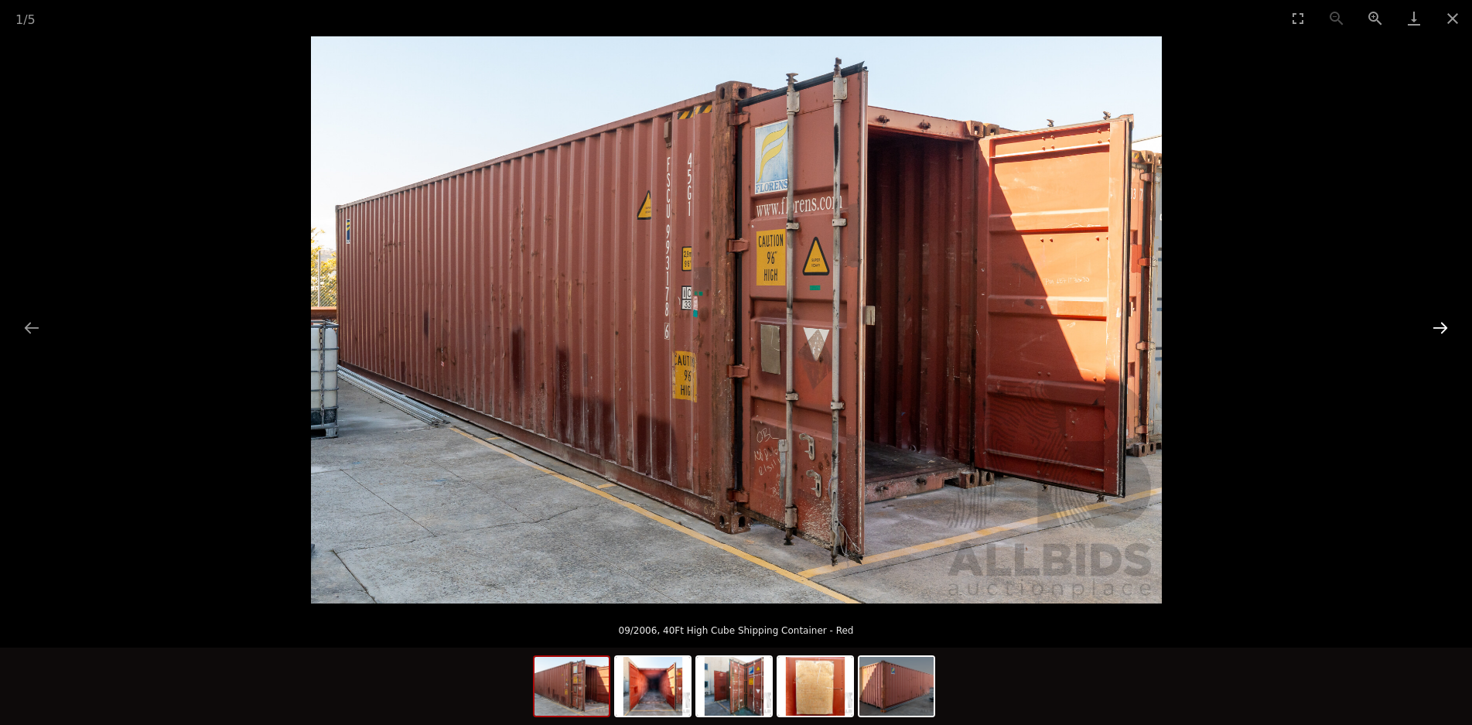
click at [1435, 326] on button "Next slide" at bounding box center [1440, 328] width 32 height 30
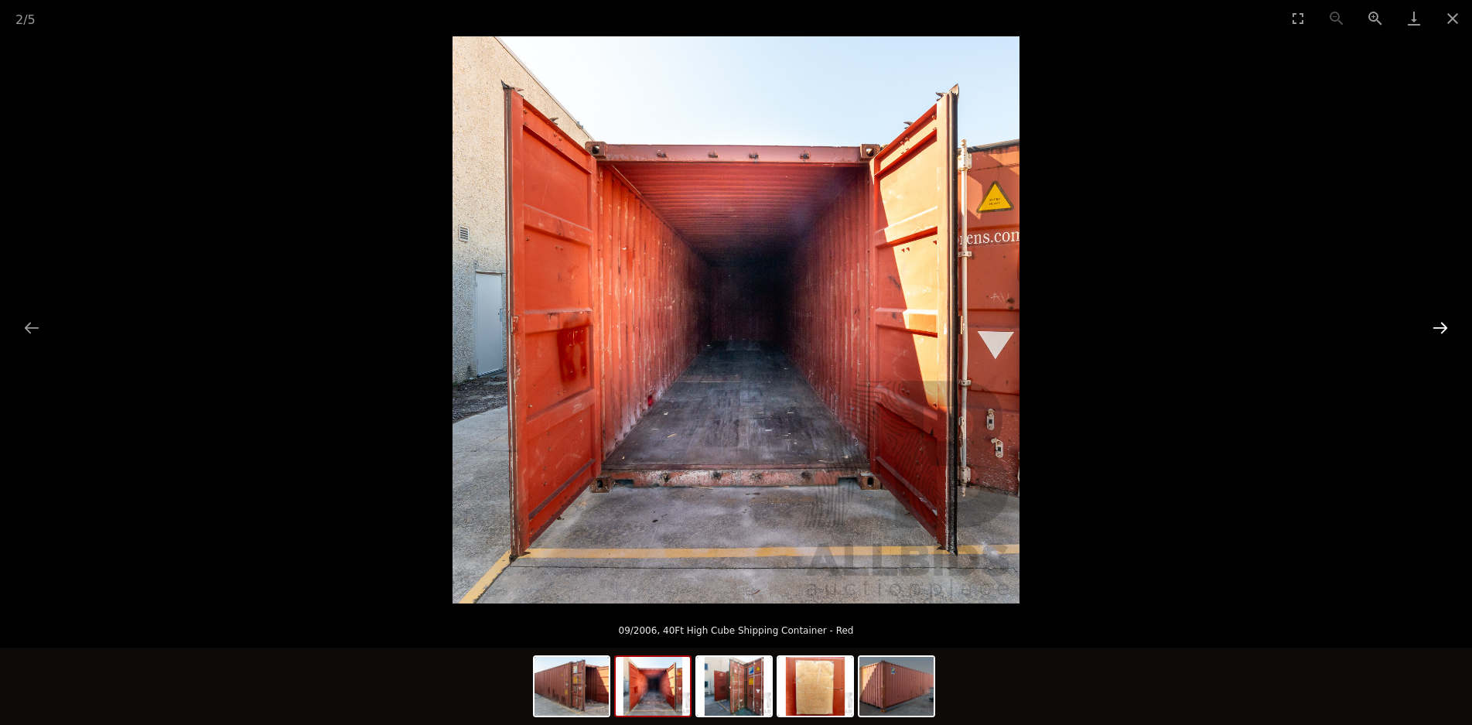
click at [1435, 326] on button "Next slide" at bounding box center [1440, 328] width 32 height 30
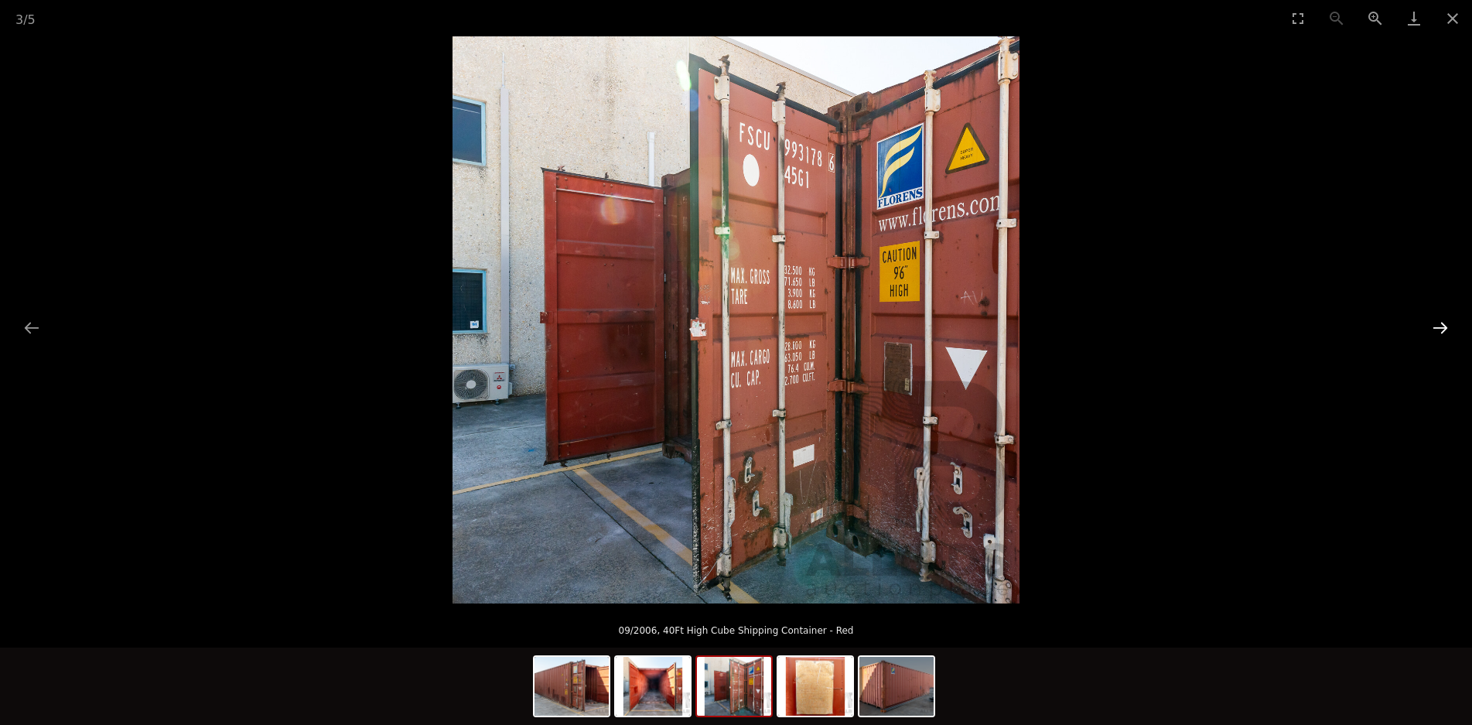
click at [1435, 326] on button "Next slide" at bounding box center [1440, 328] width 32 height 30
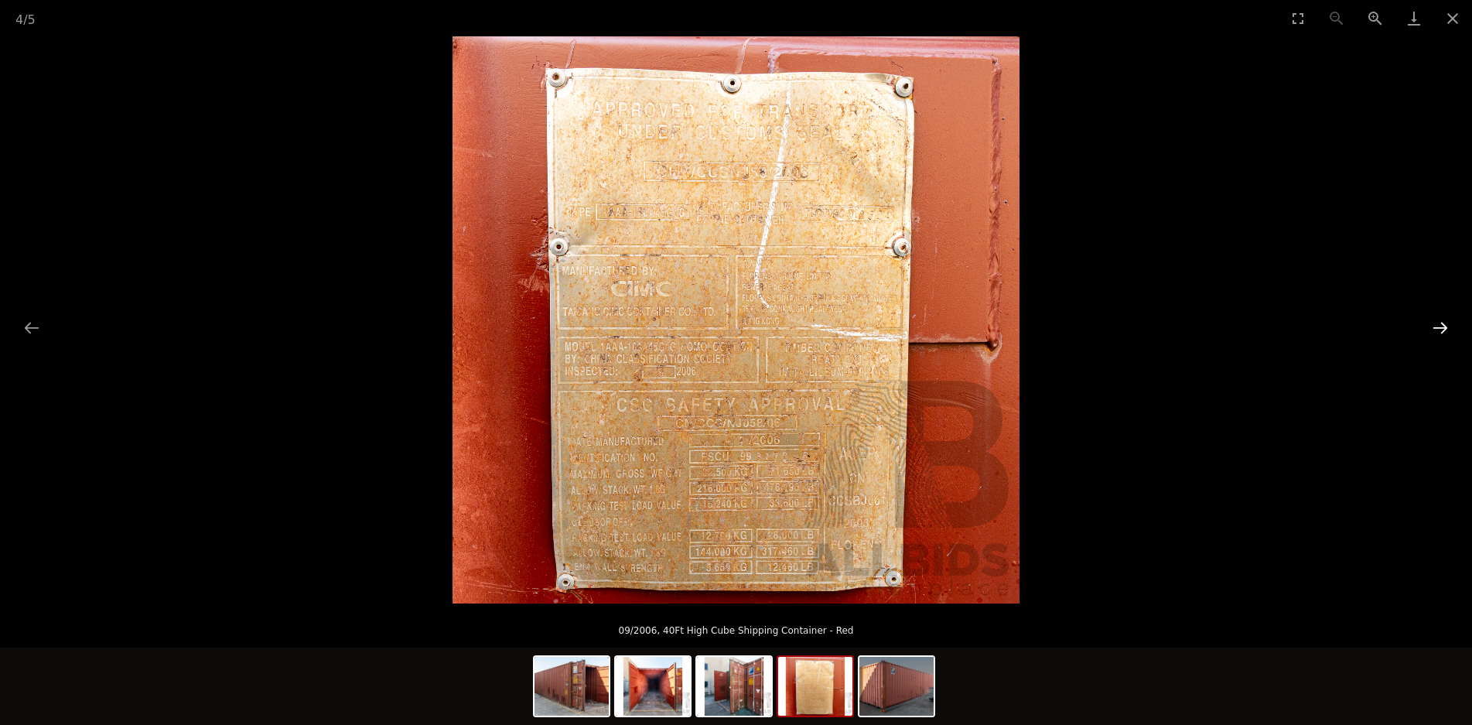
click at [1435, 326] on button "Next slide" at bounding box center [1440, 328] width 32 height 30
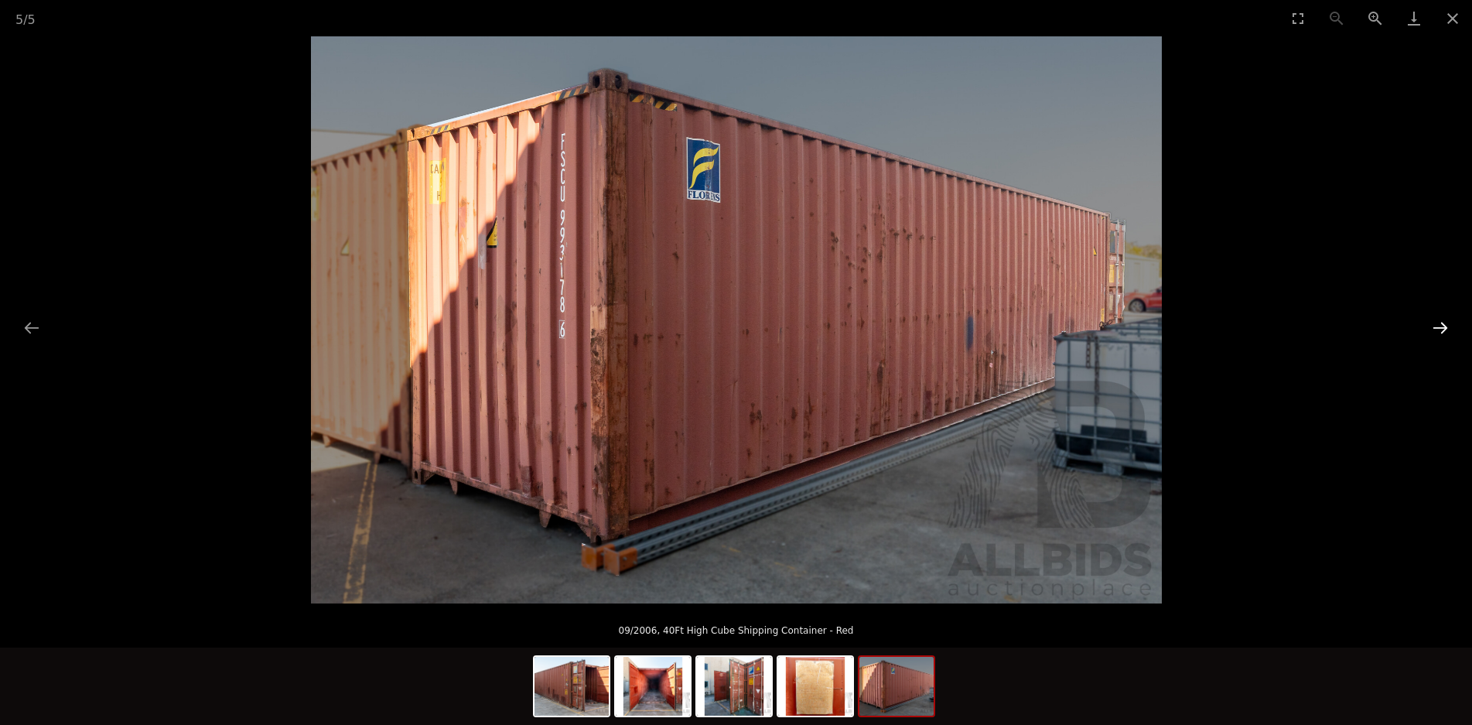
click at [1435, 326] on button "Next slide" at bounding box center [1440, 328] width 32 height 30
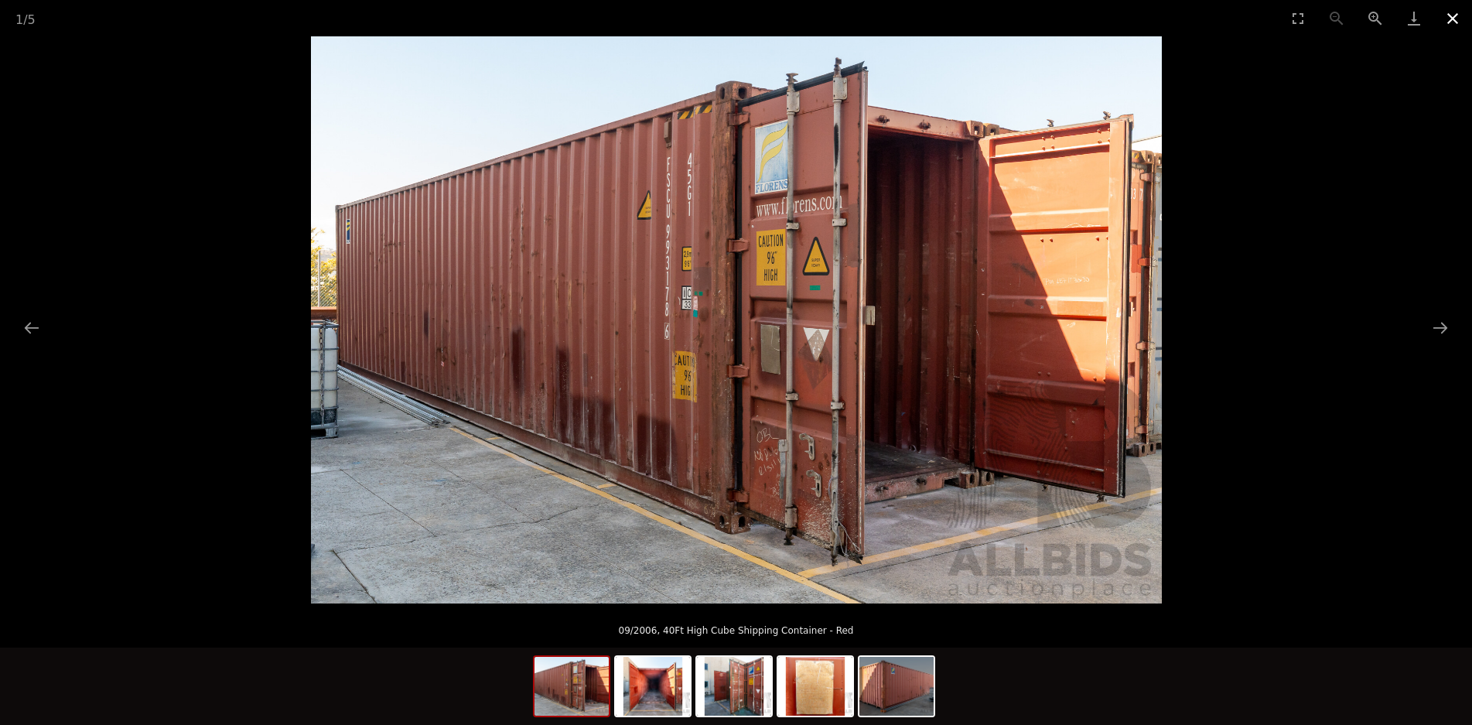
click at [1450, 21] on button "Close gallery" at bounding box center [1453, 18] width 39 height 36
